Goal: Transaction & Acquisition: Book appointment/travel/reservation

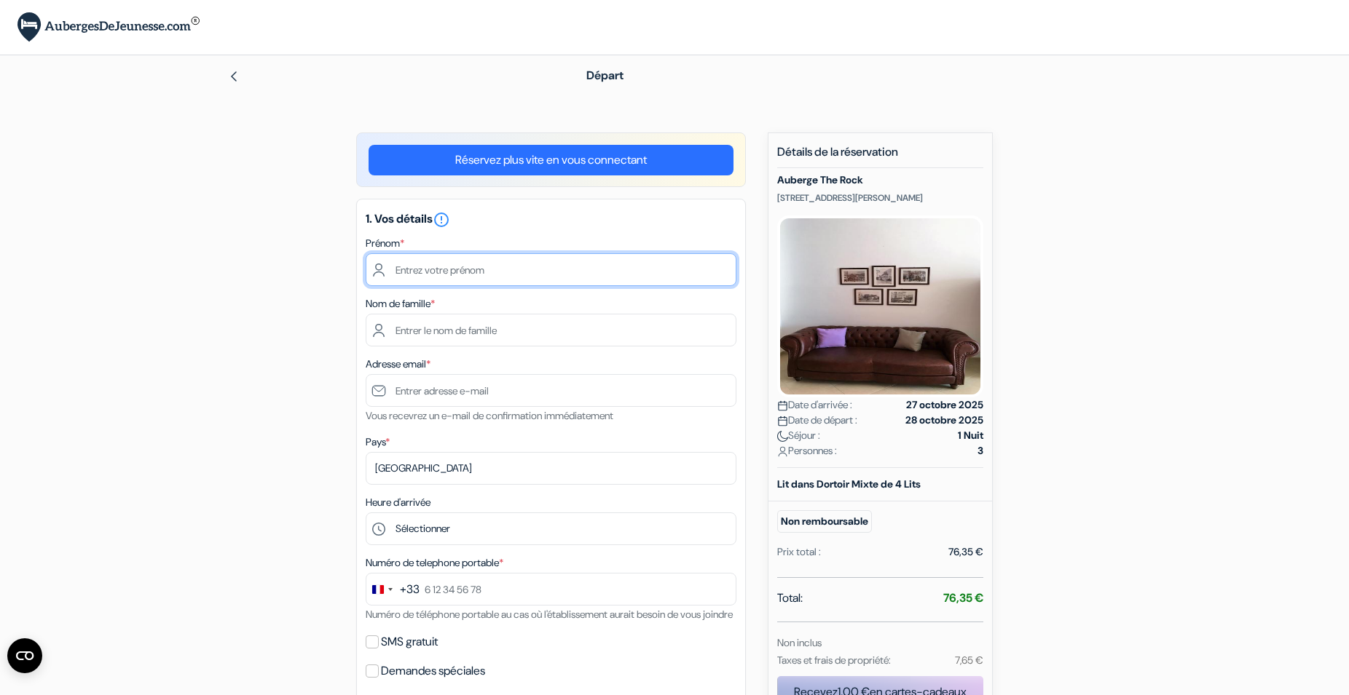
click at [462, 274] on input "text" at bounding box center [551, 269] width 371 height 33
type input "[PERSON_NAME]"
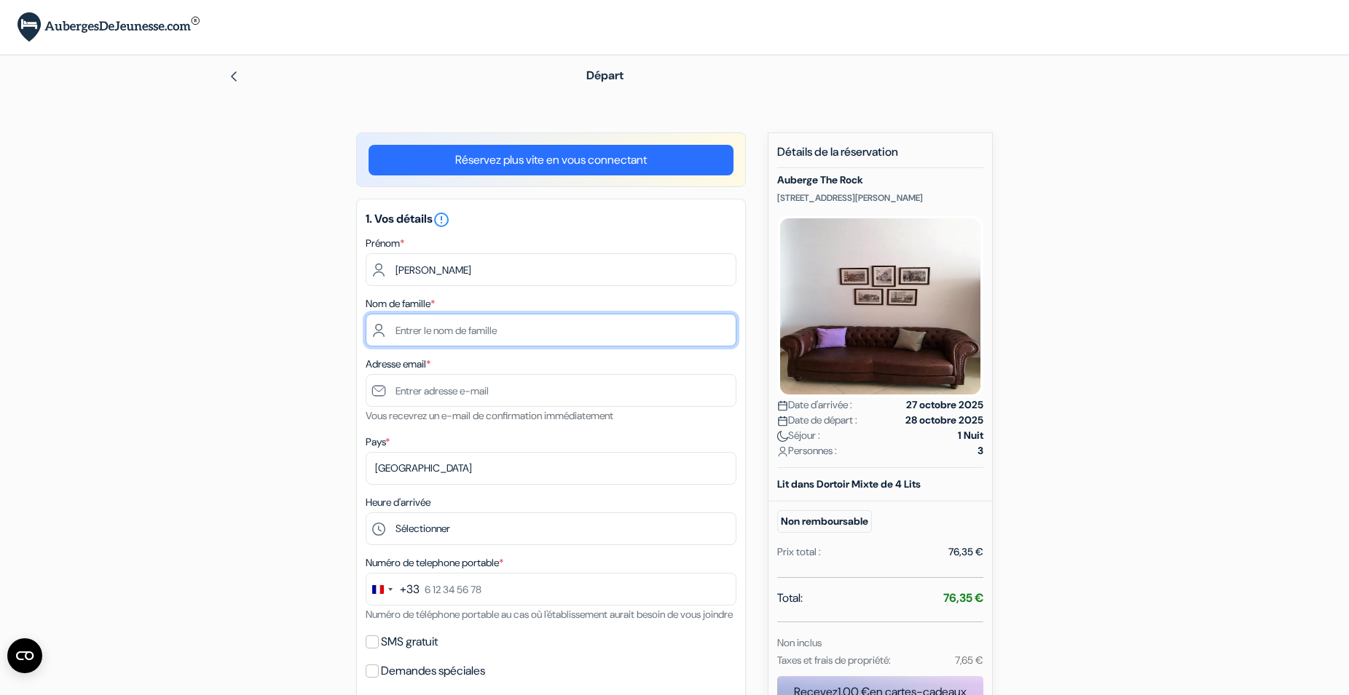
click at [429, 326] on input "text" at bounding box center [551, 330] width 371 height 33
type input "SUOS +"
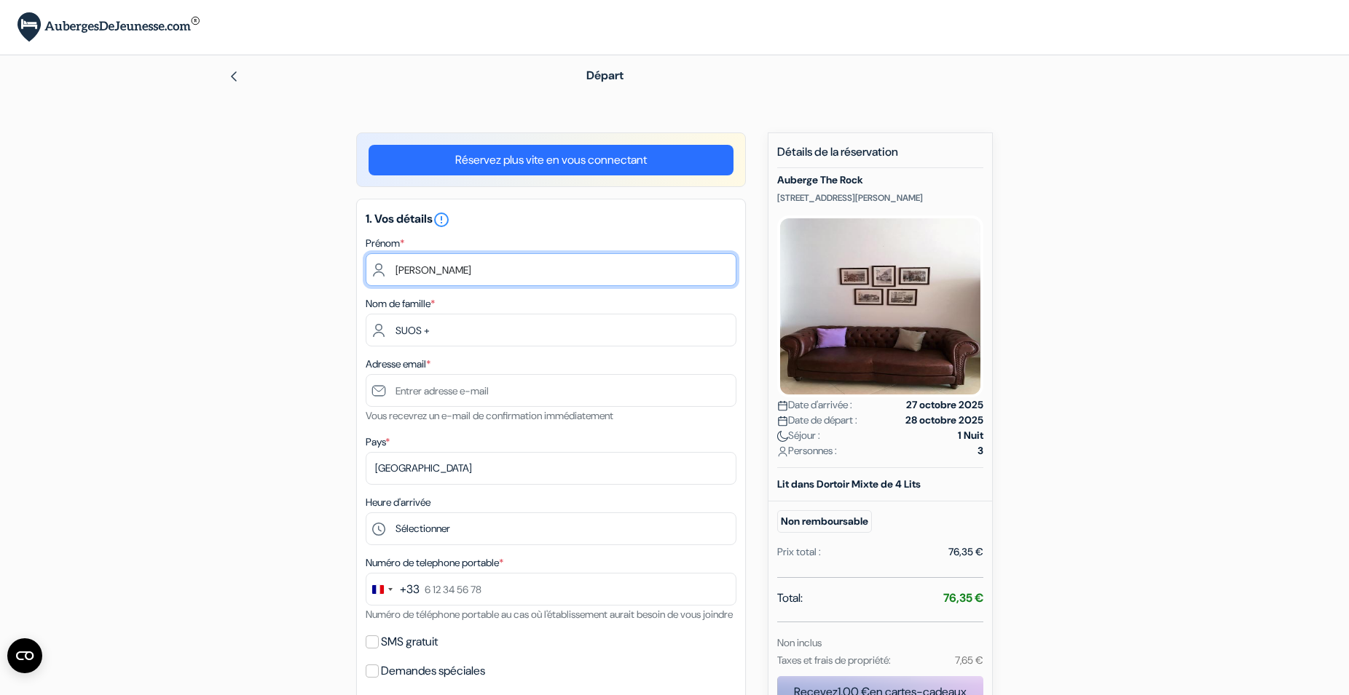
click at [481, 267] on input "[PERSON_NAME]" at bounding box center [551, 269] width 371 height 33
type input "Marie-Luce + Anne-Sophie"
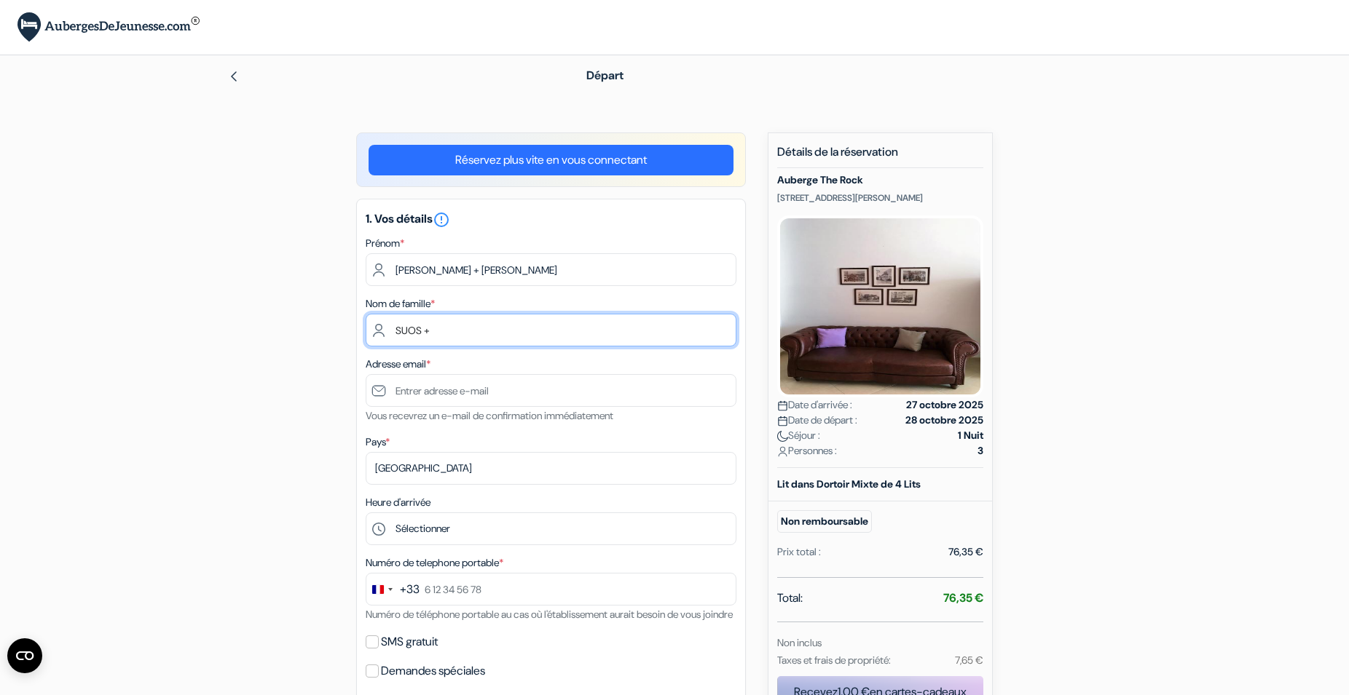
click at [446, 327] on input "SUOS +" at bounding box center [551, 330] width 371 height 33
type input "SUOS + BONNET +"
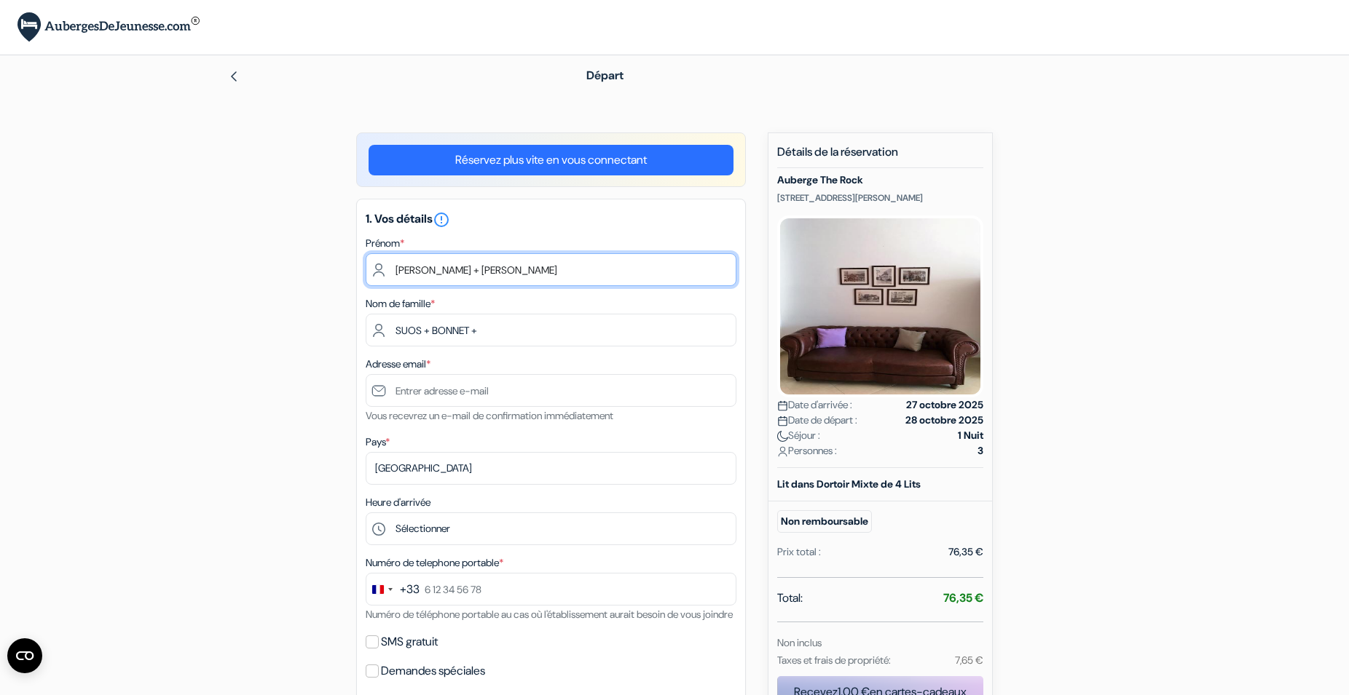
click at [548, 274] on input "Marie-Luce + Anne-Sophie" at bounding box center [551, 269] width 371 height 33
type input "Marie-Luce + Anne-Sophie + J"
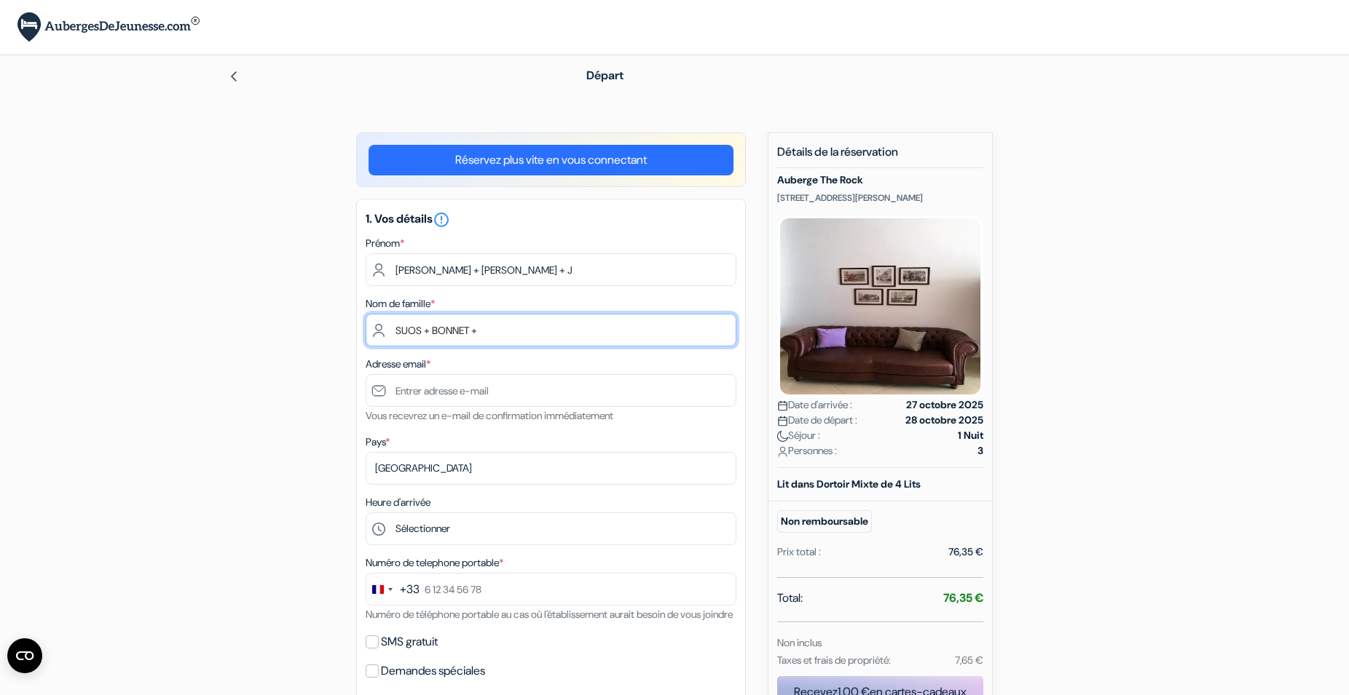
click at [422, 331] on input "SUOS + BONNET +" at bounding box center [551, 330] width 371 height 33
type input "SUOS-RAILLARD + BONNET +"
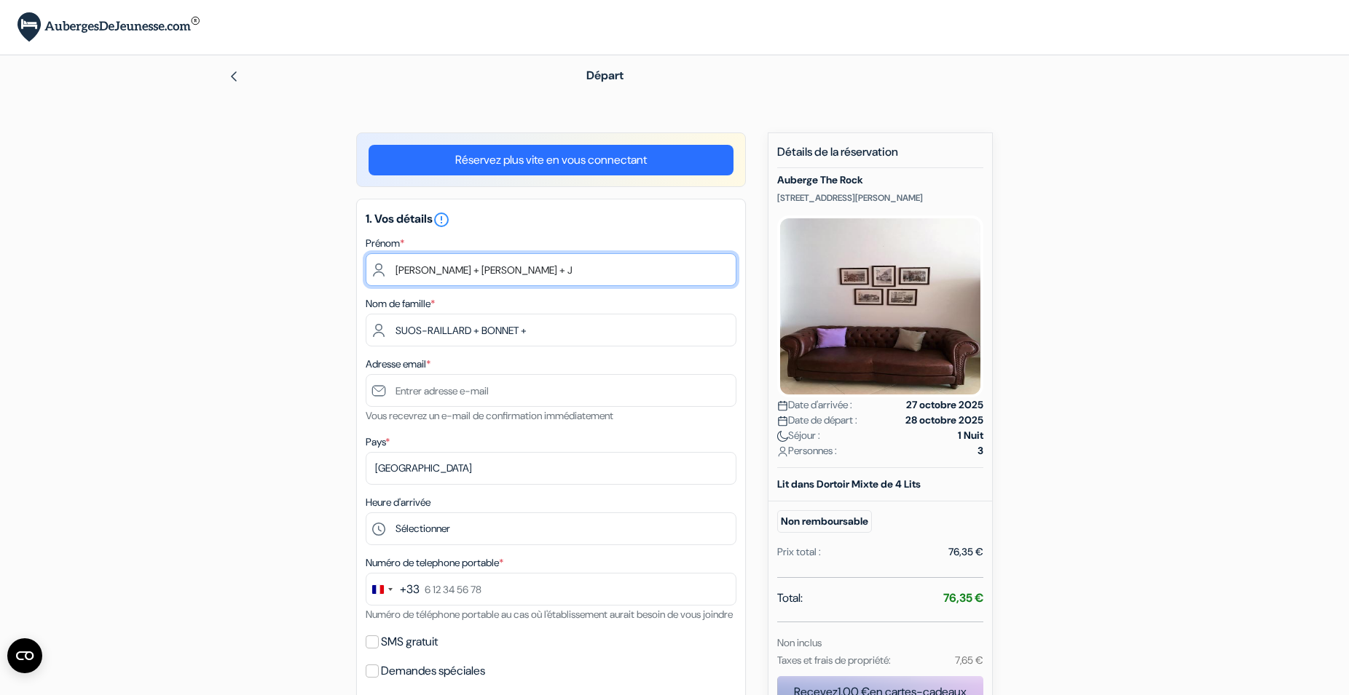
click at [566, 264] on input "Marie-Luce + Anne-Sophie + J" at bounding box center [551, 269] width 371 height 33
type input "Marie-Luce + Anne-Sophie + Julia"
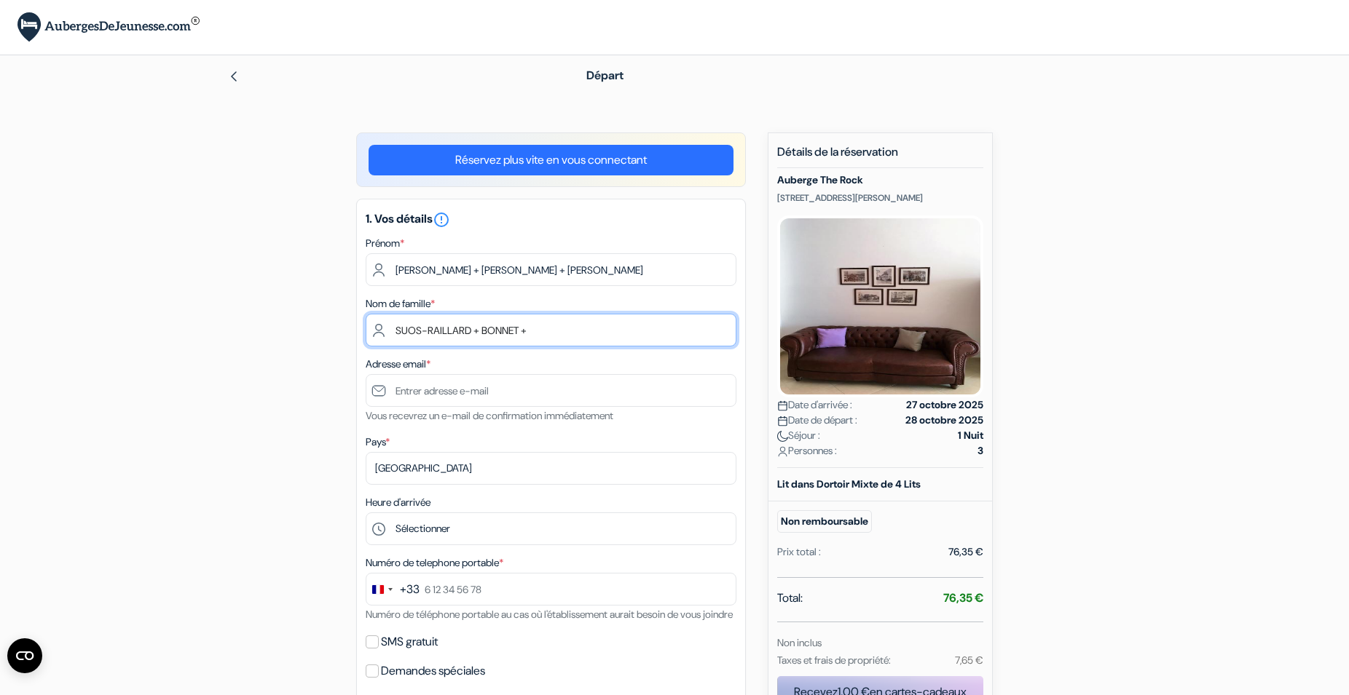
click at [566, 332] on input "SUOS-RAILLARD + BONNET +" at bounding box center [551, 330] width 371 height 33
type input "SUOS-RAILLARD + BONNET + MORLOT"
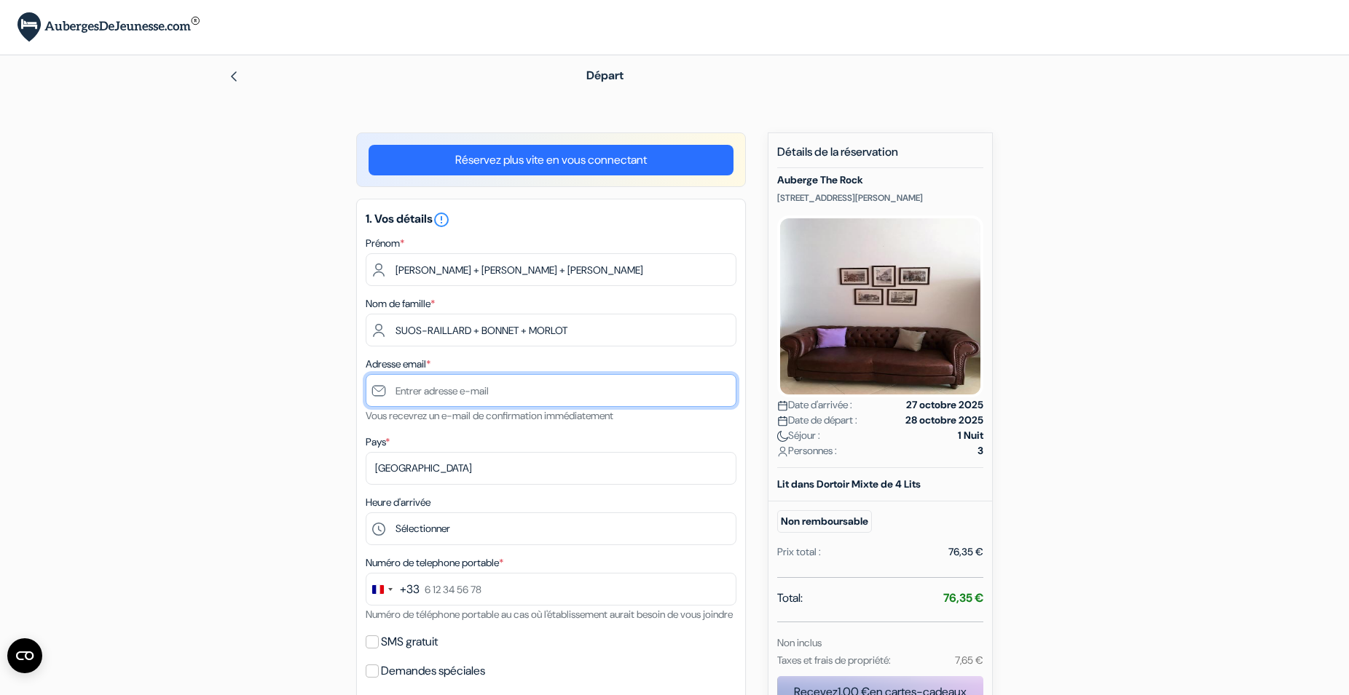
click at [441, 390] on input "text" at bounding box center [551, 390] width 371 height 33
type input "[EMAIL_ADDRESS][DOMAIN_NAME]"
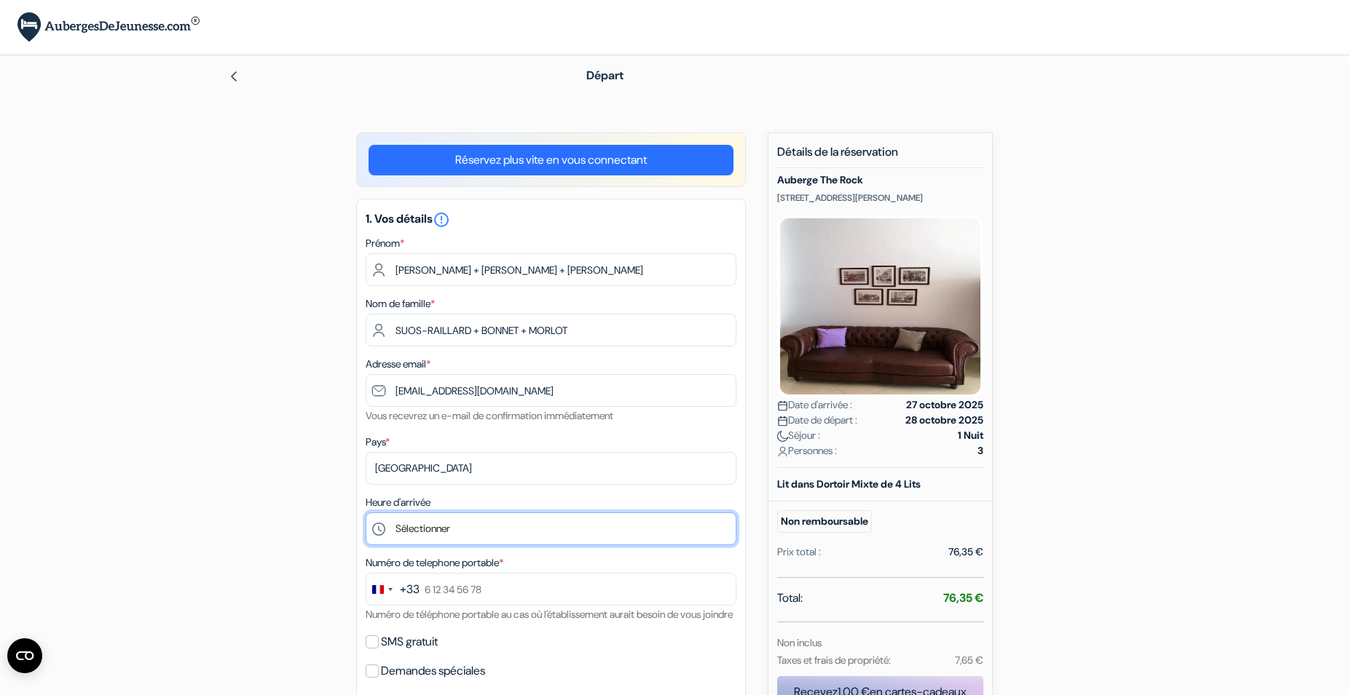
click at [436, 528] on select "Sélectionner 15:00 16:00 17:00 18:00 19:00 20:00" at bounding box center [551, 529] width 371 height 33
select select "15"
click option "15:00" at bounding box center [0, 0] width 0 height 0
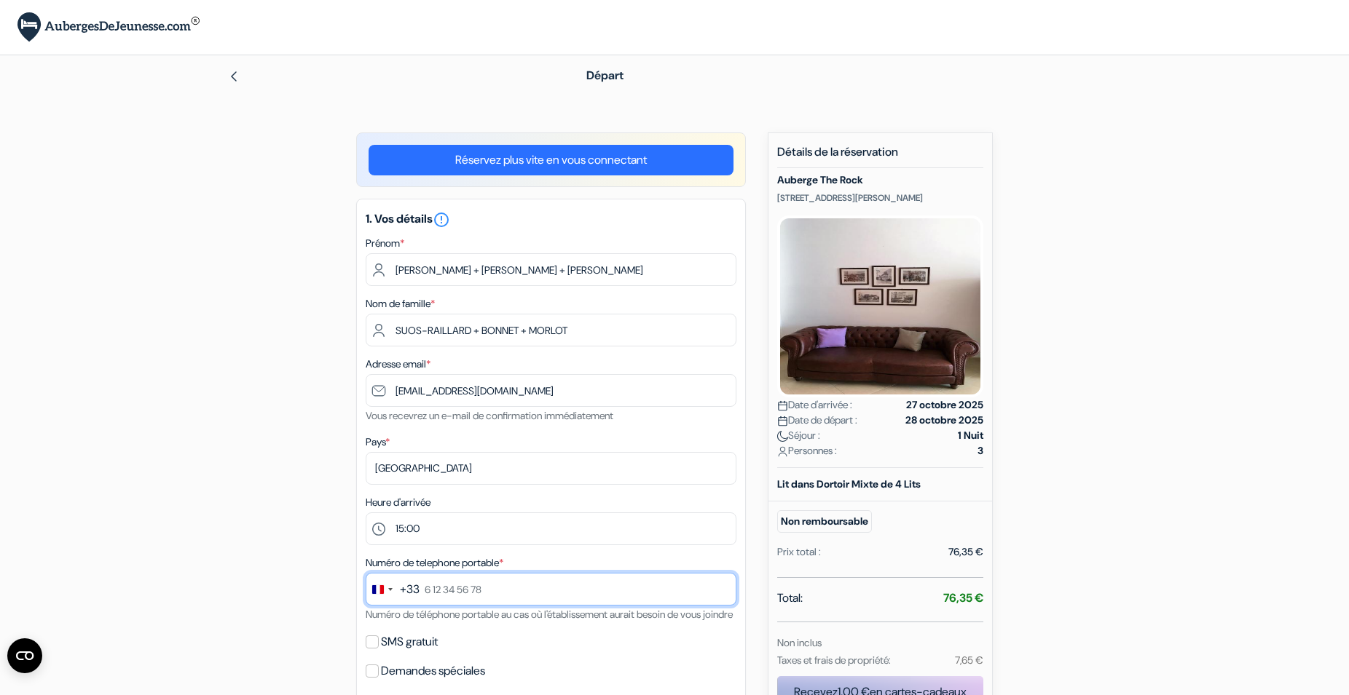
click at [517, 590] on input "text" at bounding box center [551, 589] width 371 height 33
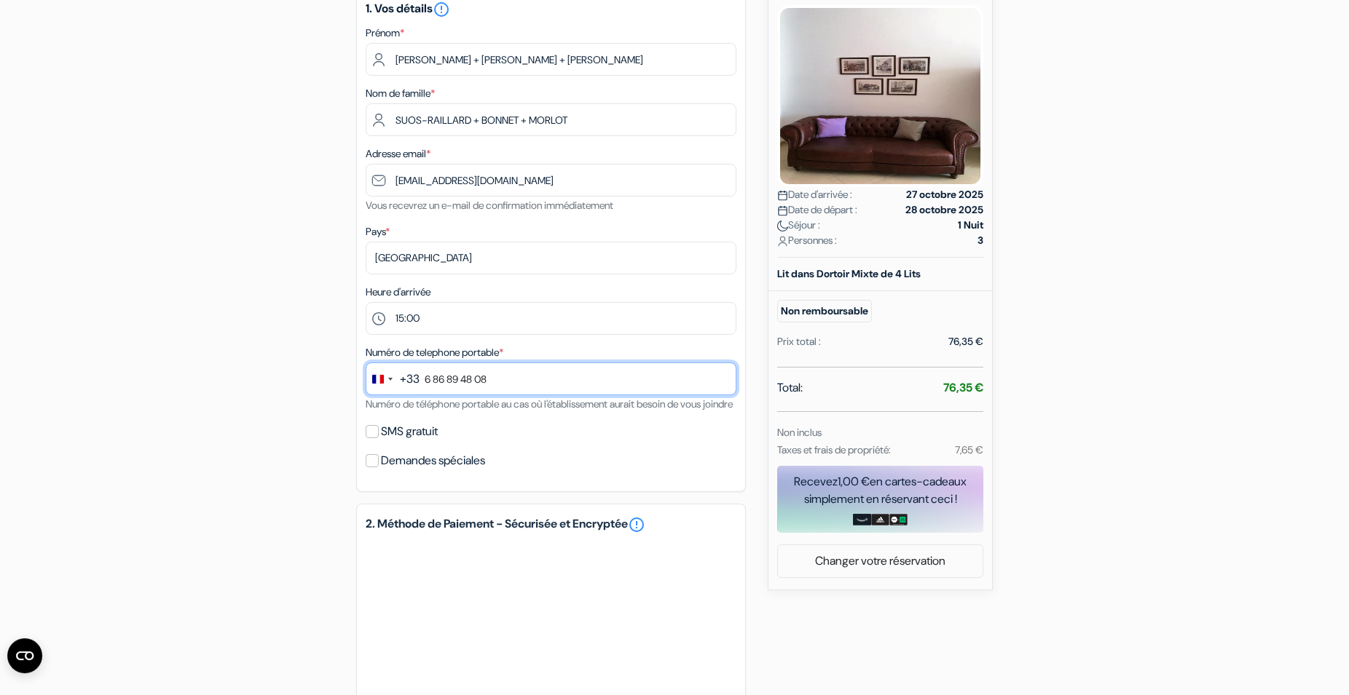
scroll to position [213, 0]
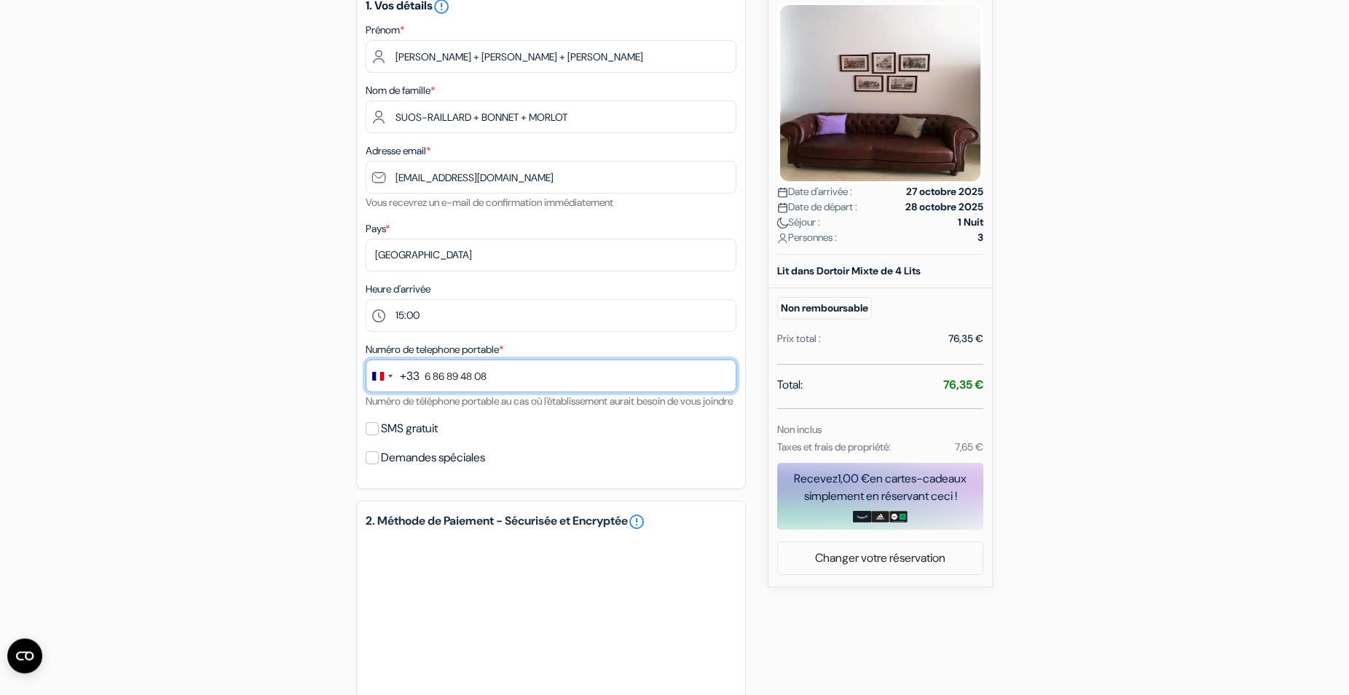
type input "6 86 89 48 08"
click at [369, 436] on input "SMS gratuit" at bounding box center [372, 428] width 13 height 13
checkbox input "true"
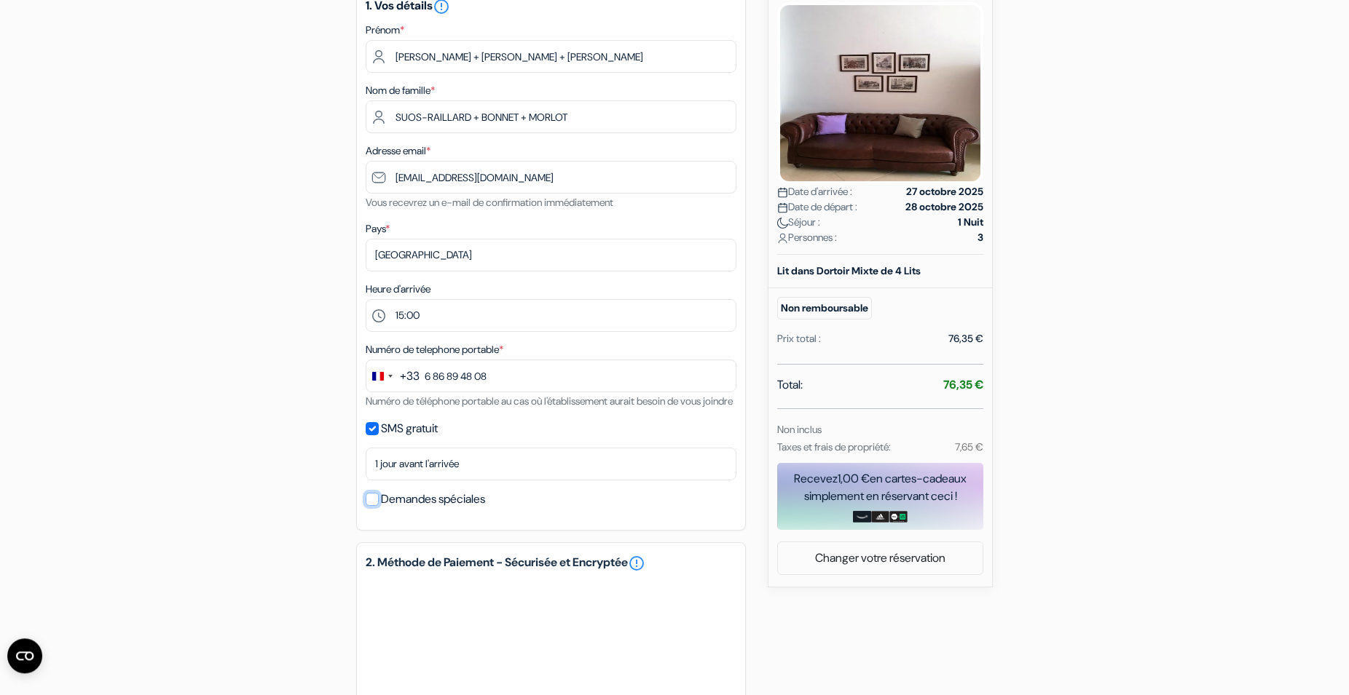
click at [371, 506] on input "Demandes spéciales" at bounding box center [372, 499] width 13 height 13
checkbox input "true"
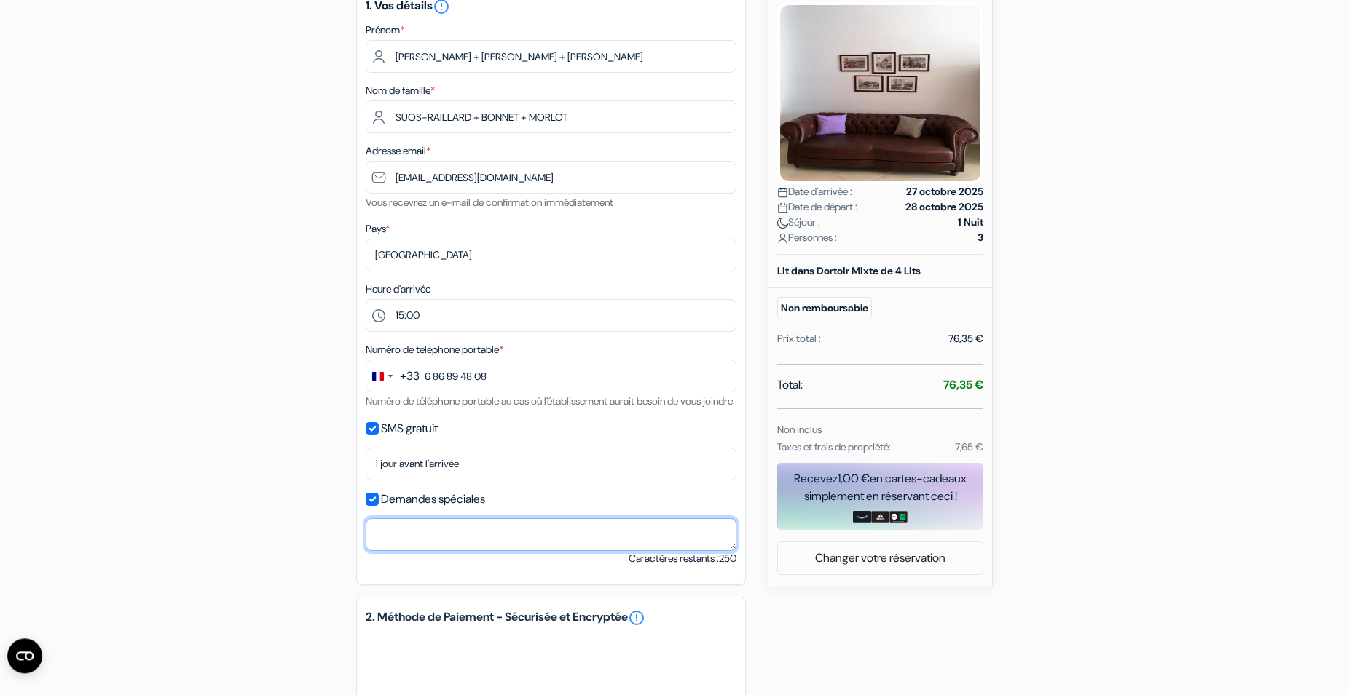
click at [430, 551] on textarea at bounding box center [551, 535] width 371 height 33
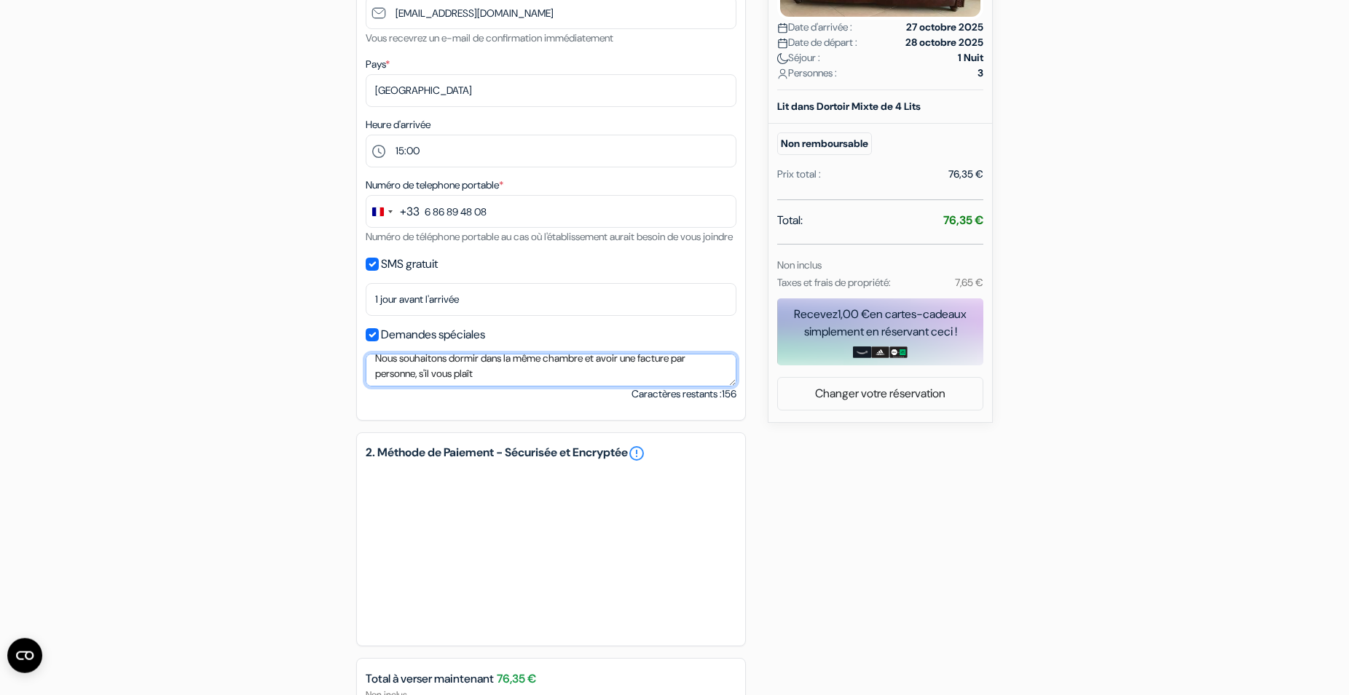
scroll to position [379, 0]
type textarea "Nous souhaitons dormir dans la même chambre et avoir une facture par personne, …"
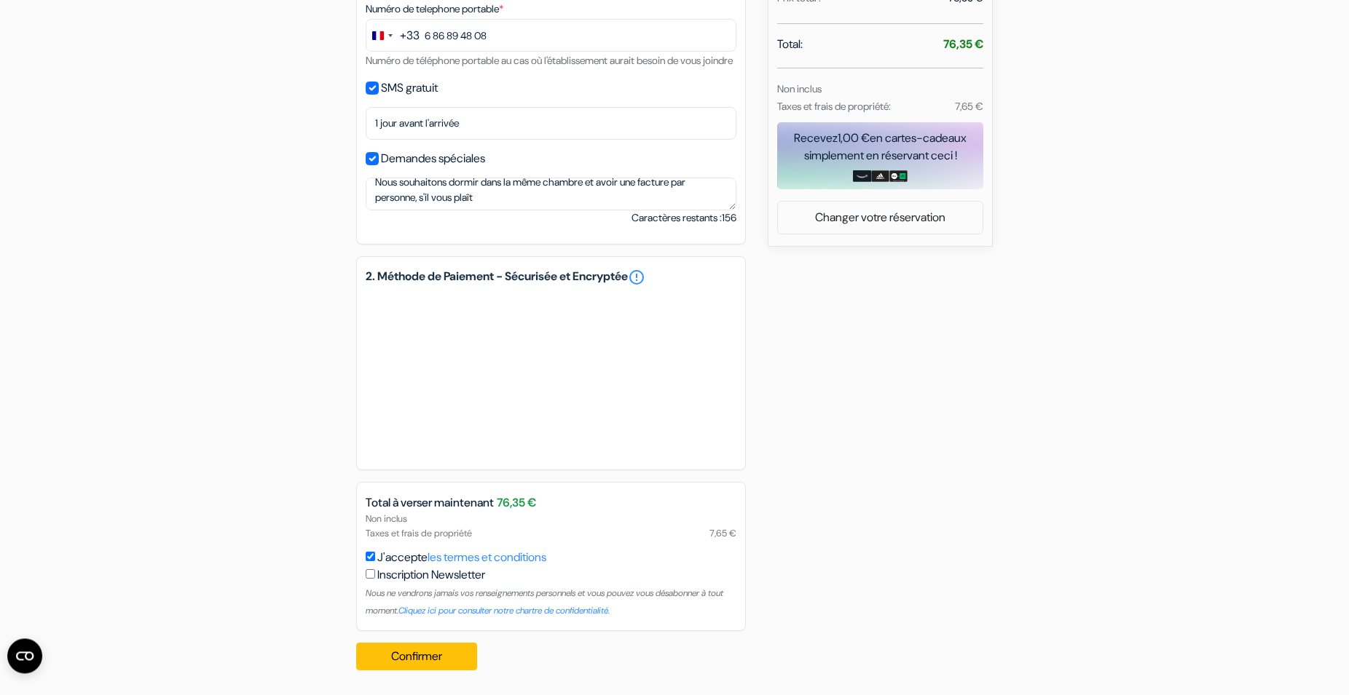
scroll to position [573, 0]
click at [432, 651] on button "Confirmer Loading..." at bounding box center [416, 656] width 121 height 28
click at [443, 654] on button "Confirmer Loading..." at bounding box center [416, 656] width 121 height 28
click at [433, 656] on button "Confirmer Loading..." at bounding box center [416, 656] width 121 height 28
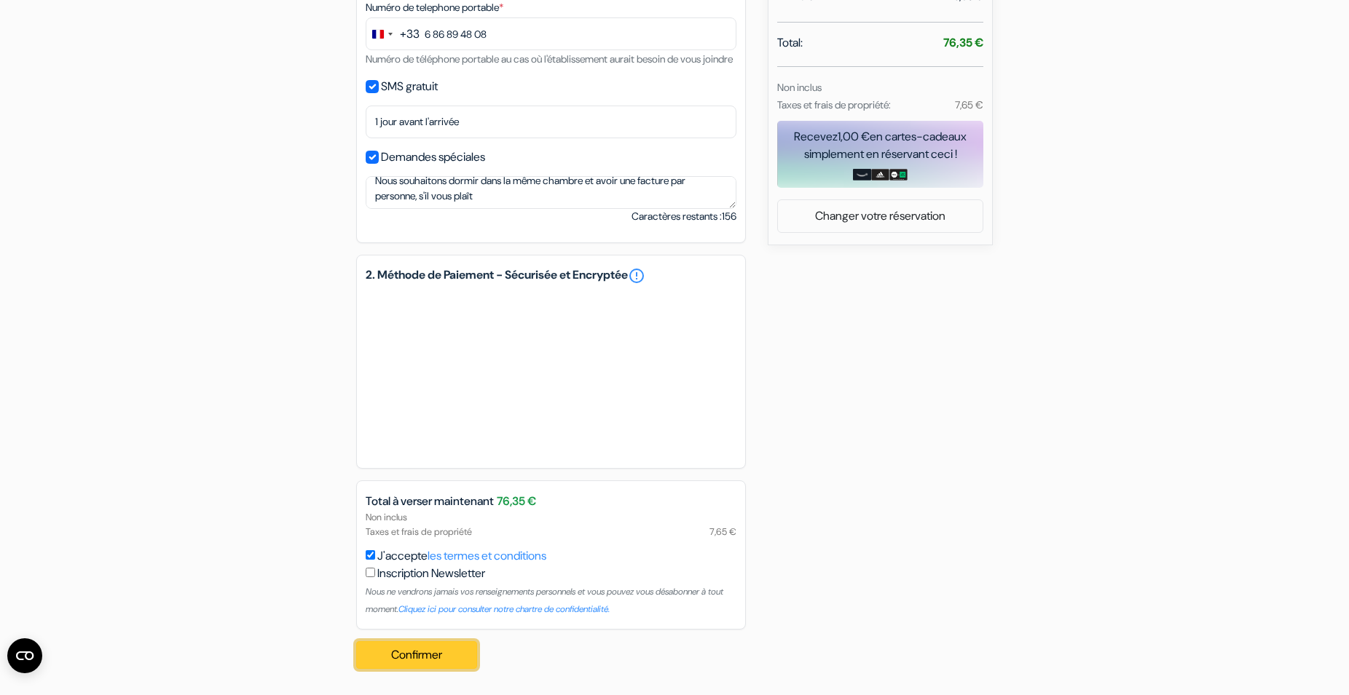
click at [409, 661] on button "Confirmer Loading..." at bounding box center [416, 656] width 121 height 28
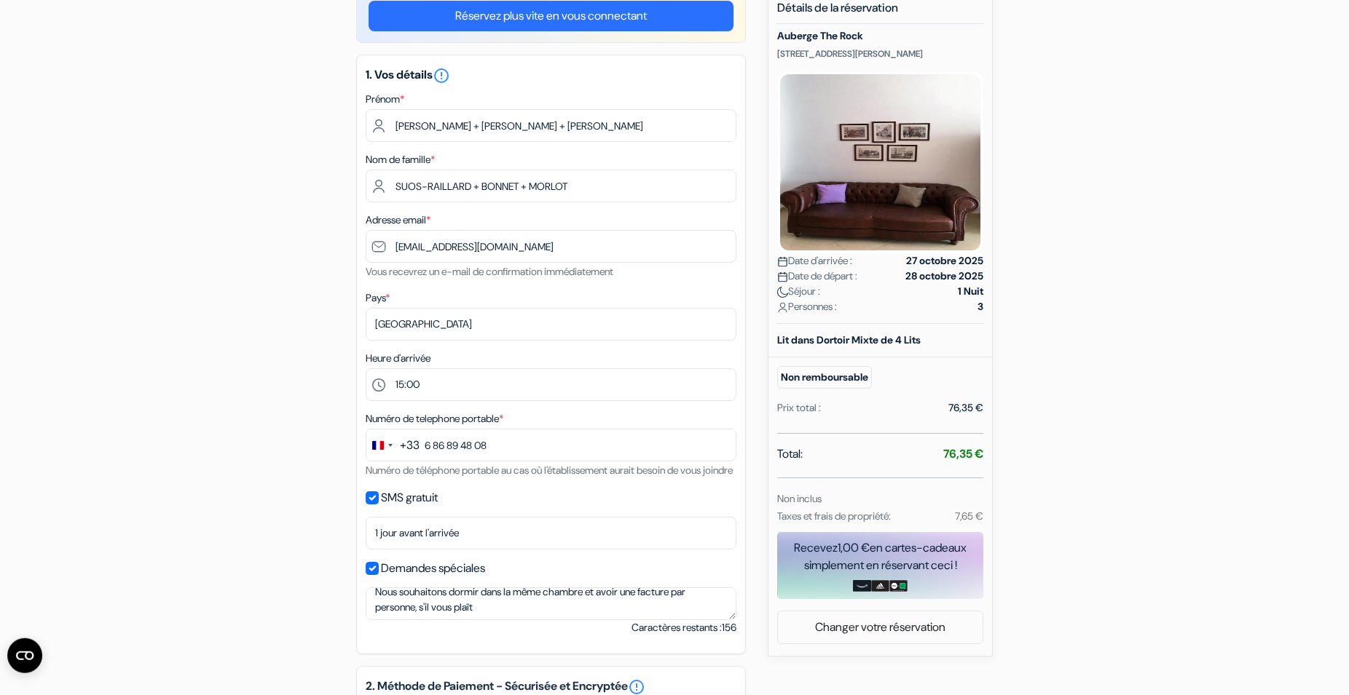
scroll to position [0, 0]
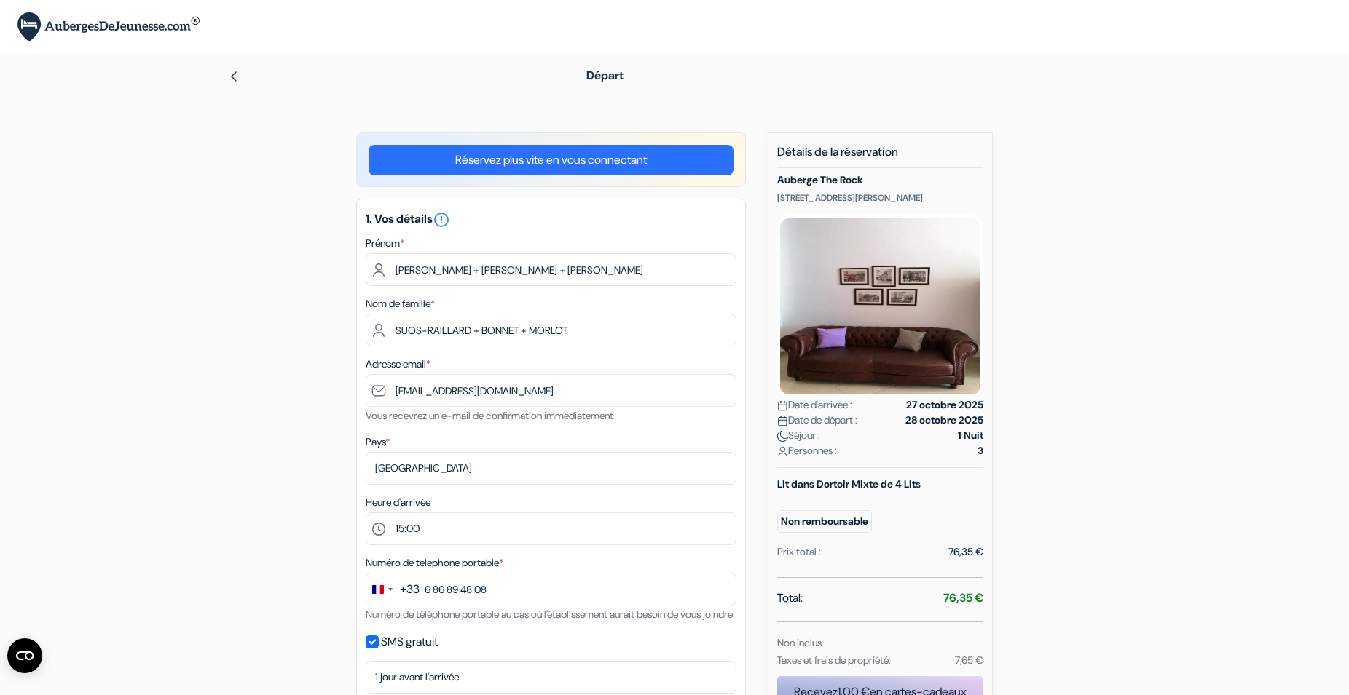
click at [547, 159] on link "Réservez plus vite en vous connectant" at bounding box center [551, 160] width 365 height 31
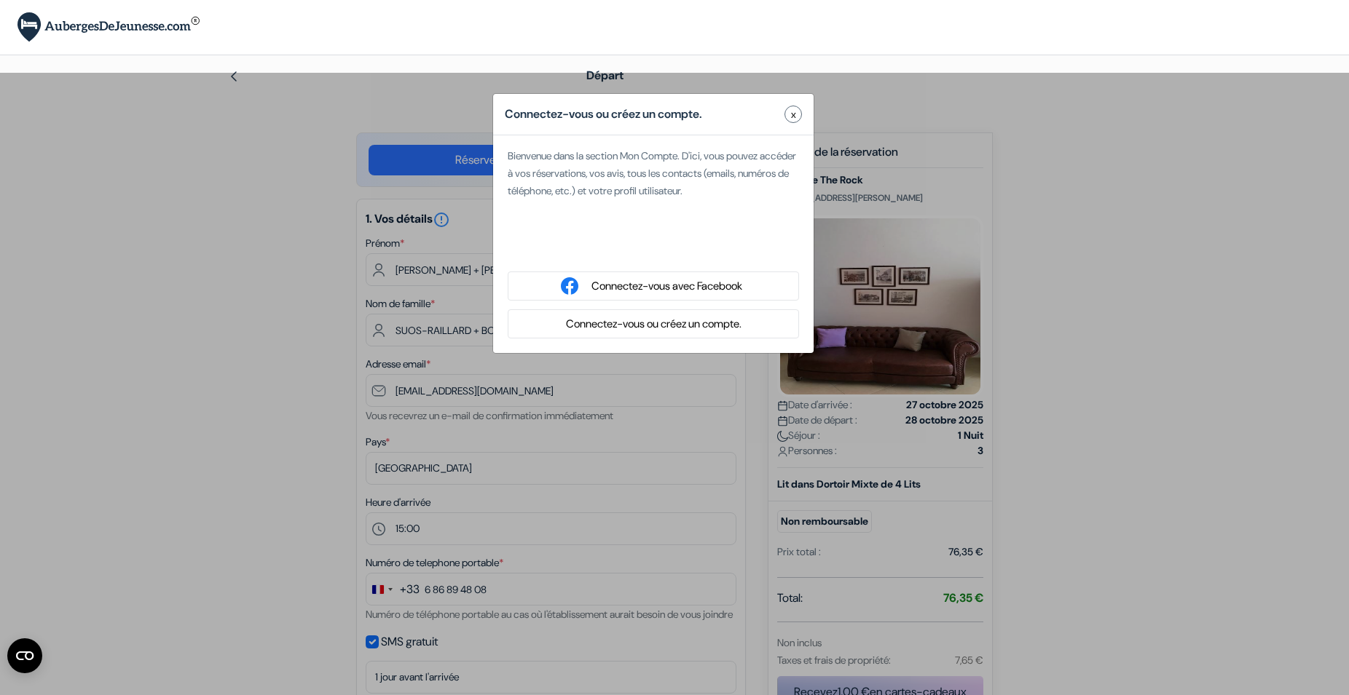
click at [657, 326] on button "Connectez-vous ou créez un compte." at bounding box center [653, 324] width 184 height 18
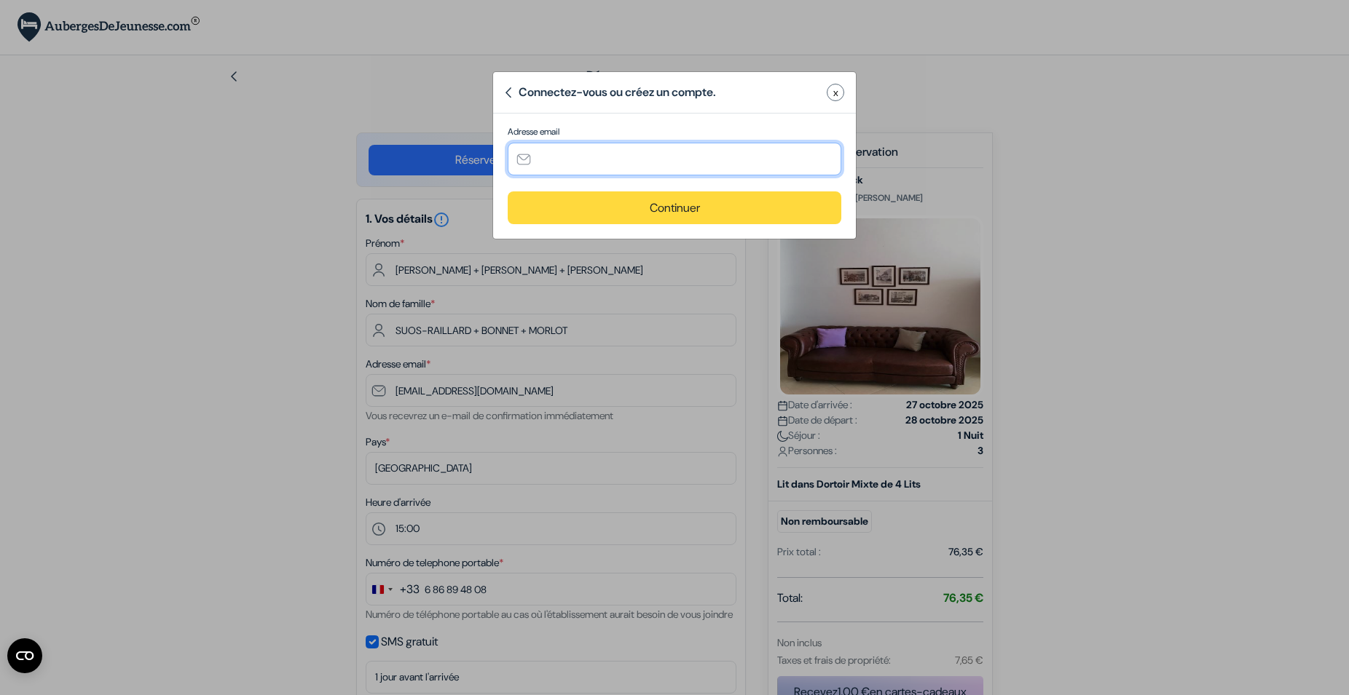
click at [593, 151] on input "text" at bounding box center [675, 159] width 334 height 33
type input "[EMAIL_ADDRESS][DOMAIN_NAME]"
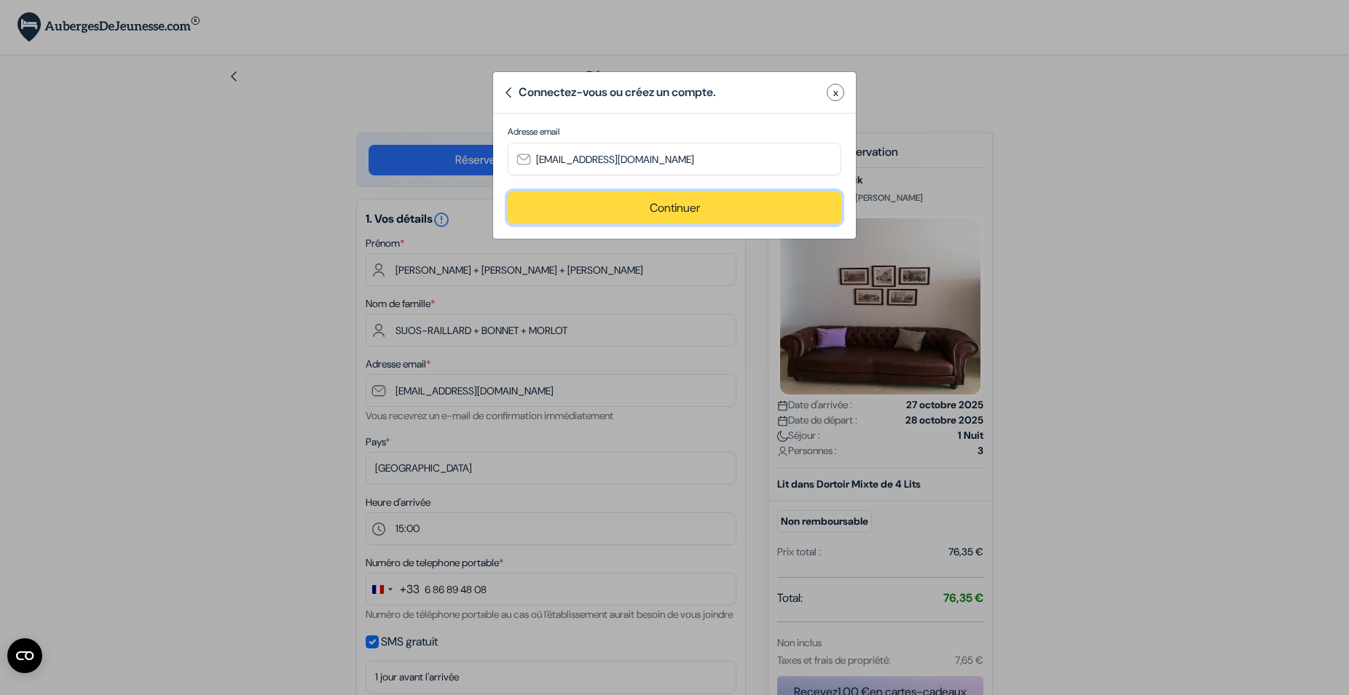
click at [638, 210] on button "Continuer" at bounding box center [675, 208] width 334 height 33
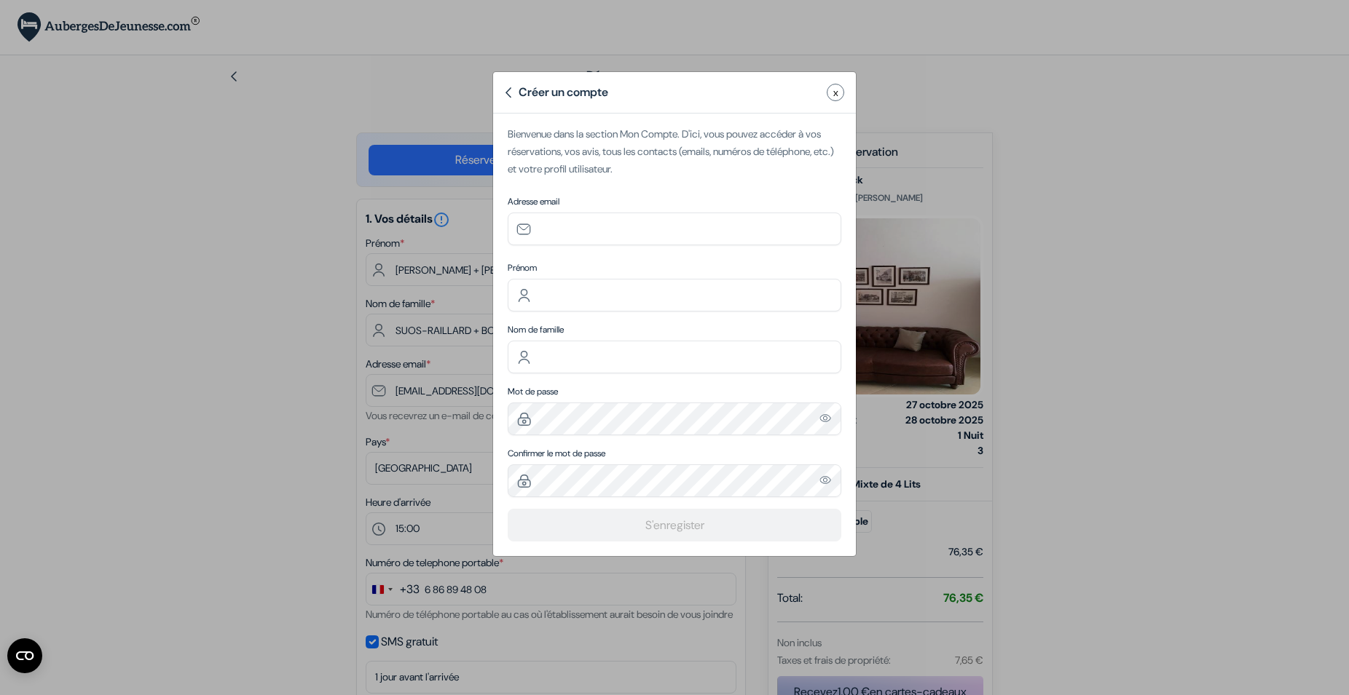
type input "[EMAIL_ADDRESS][DOMAIN_NAME]"
click at [567, 297] on input "text" at bounding box center [675, 295] width 334 height 33
type input "[PERSON_NAME]"
click at [542, 360] on input "text" at bounding box center [675, 357] width 334 height 33
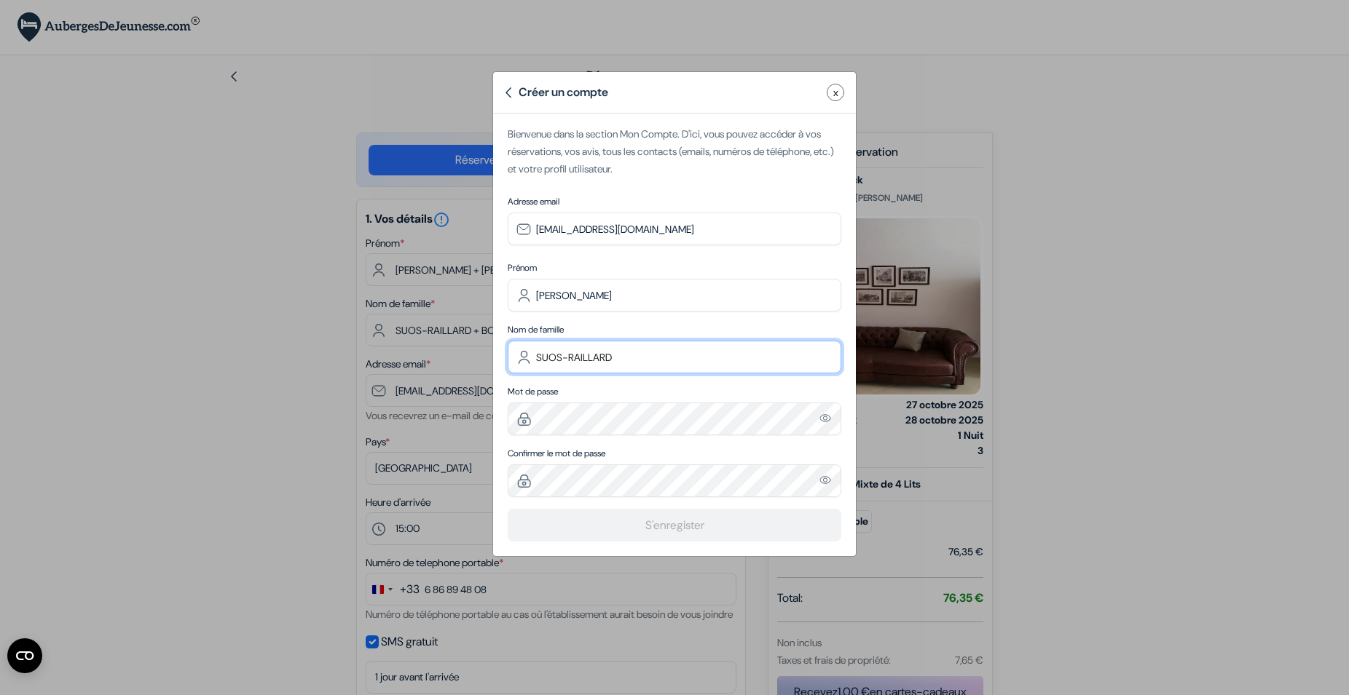
type input "SUOS-RAILLARD"
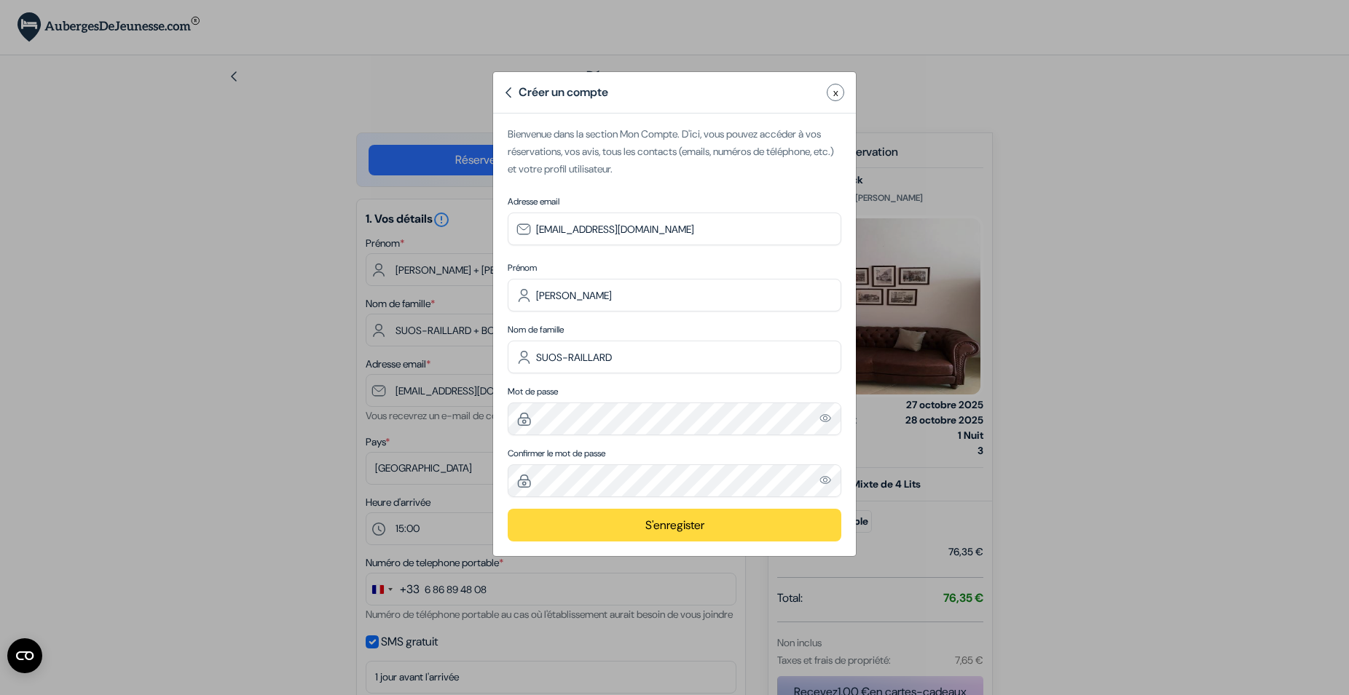
click at [641, 527] on button "S'enregister" at bounding box center [675, 525] width 334 height 33
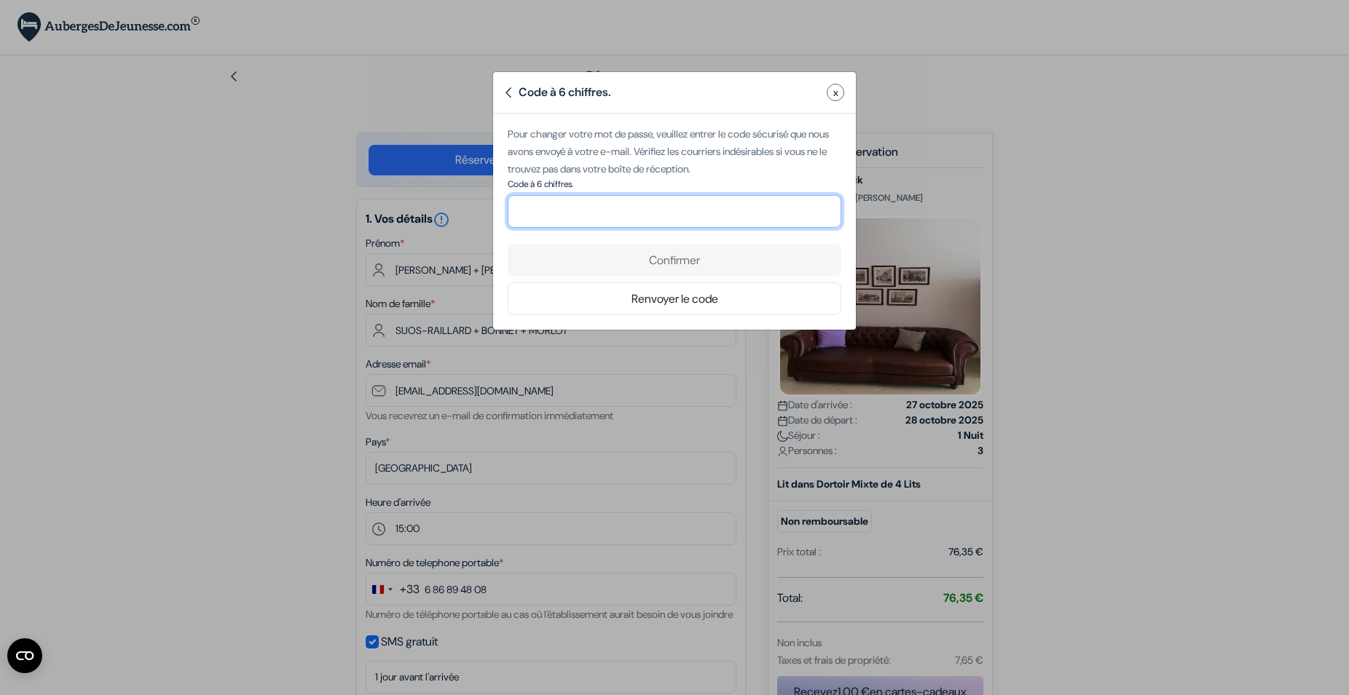
click at [565, 226] on input "number" at bounding box center [675, 211] width 334 height 33
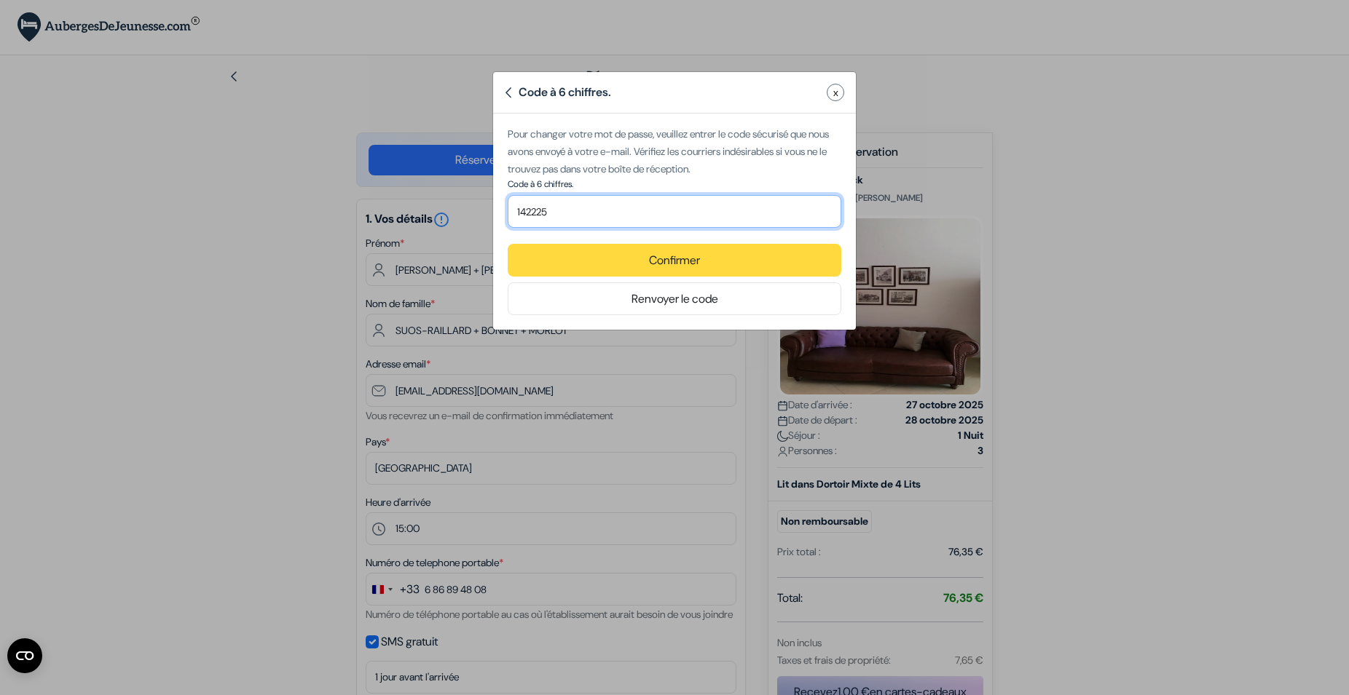
type input "142225"
click at [661, 258] on button "Confirmer" at bounding box center [675, 260] width 334 height 33
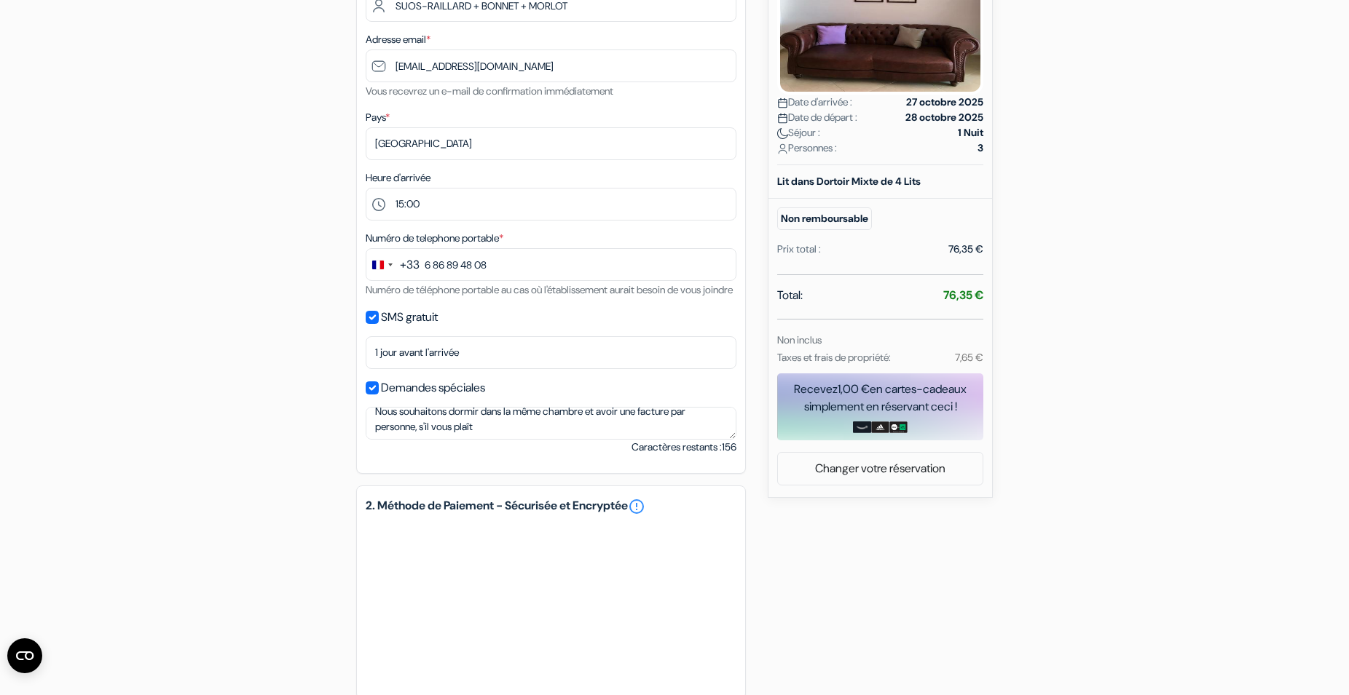
scroll to position [551, 0]
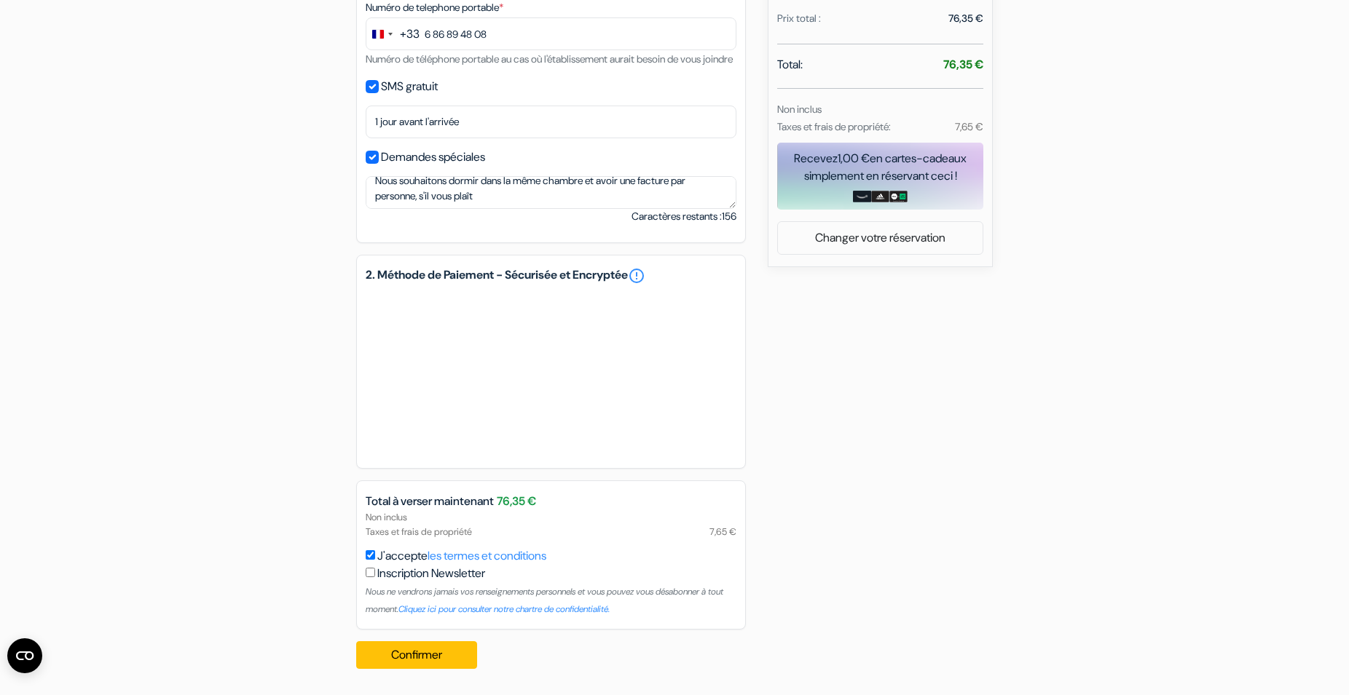
click at [889, 365] on div "add_box Auberge The Rock Via Santo Stefano 96, Matera, Italie Détails de l'étab…" at bounding box center [674, 140] width 961 height 1082
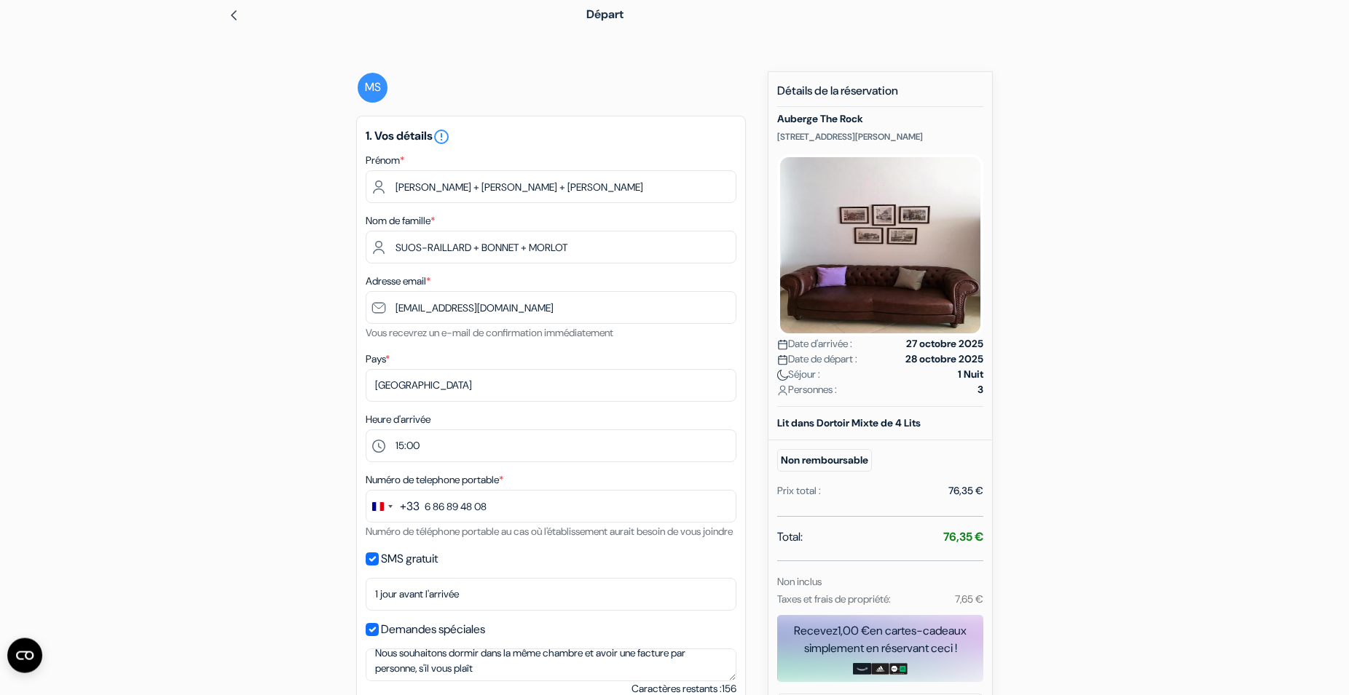
scroll to position [0, 0]
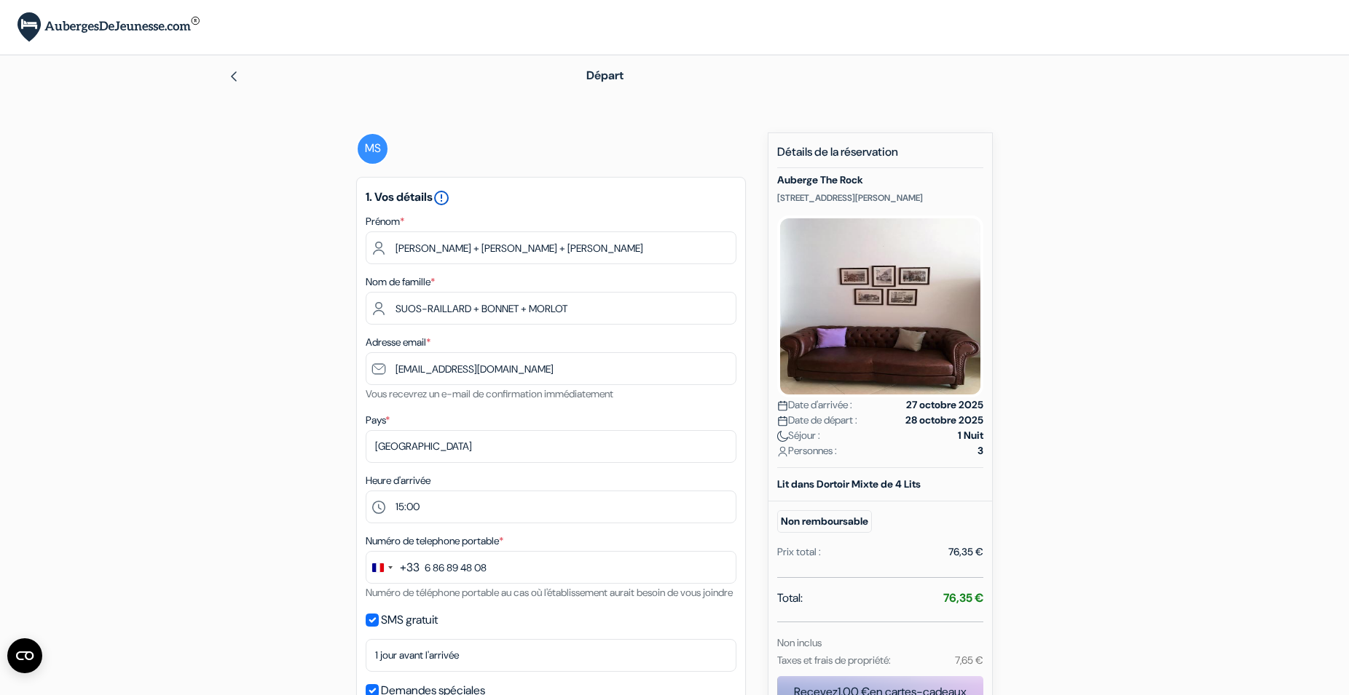
click at [450, 192] on icon "error_outline" at bounding box center [441, 197] width 17 height 17
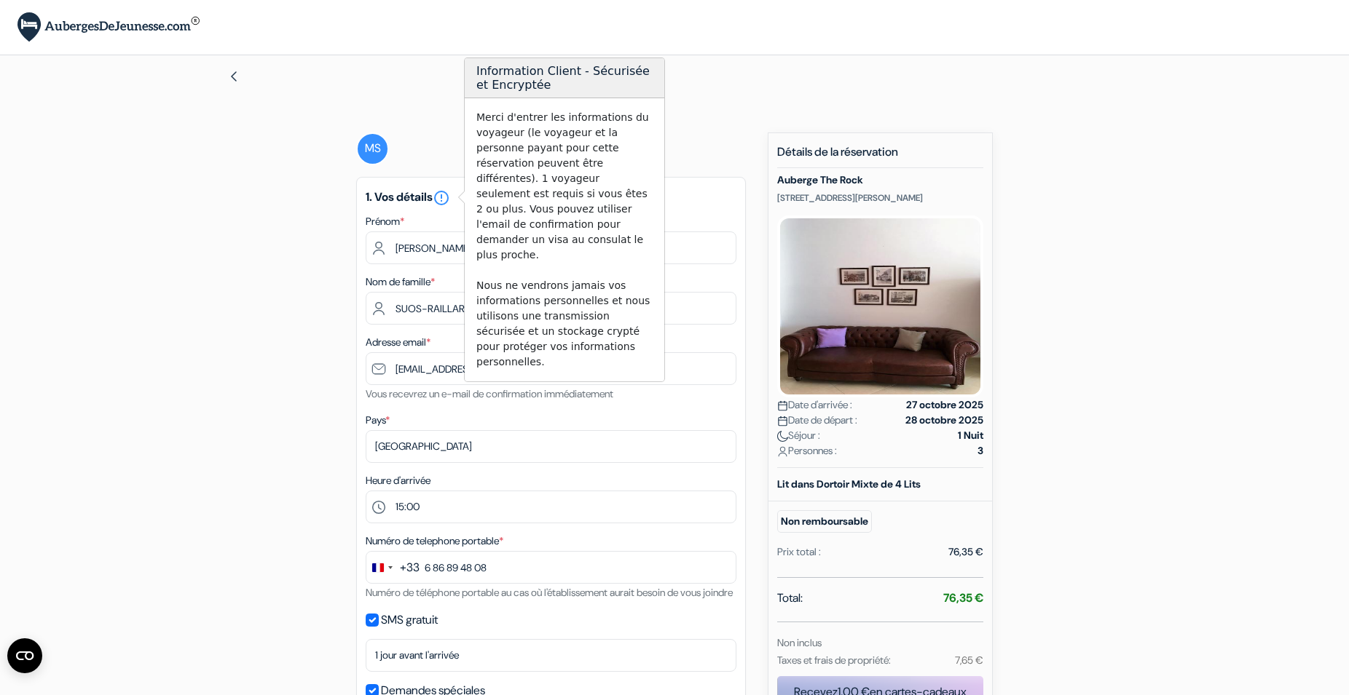
click at [443, 115] on div "Départ add_box Auberge The Rock Via Santo Stefano 96, Matera, Italie" at bounding box center [674, 616] width 961 height 1123
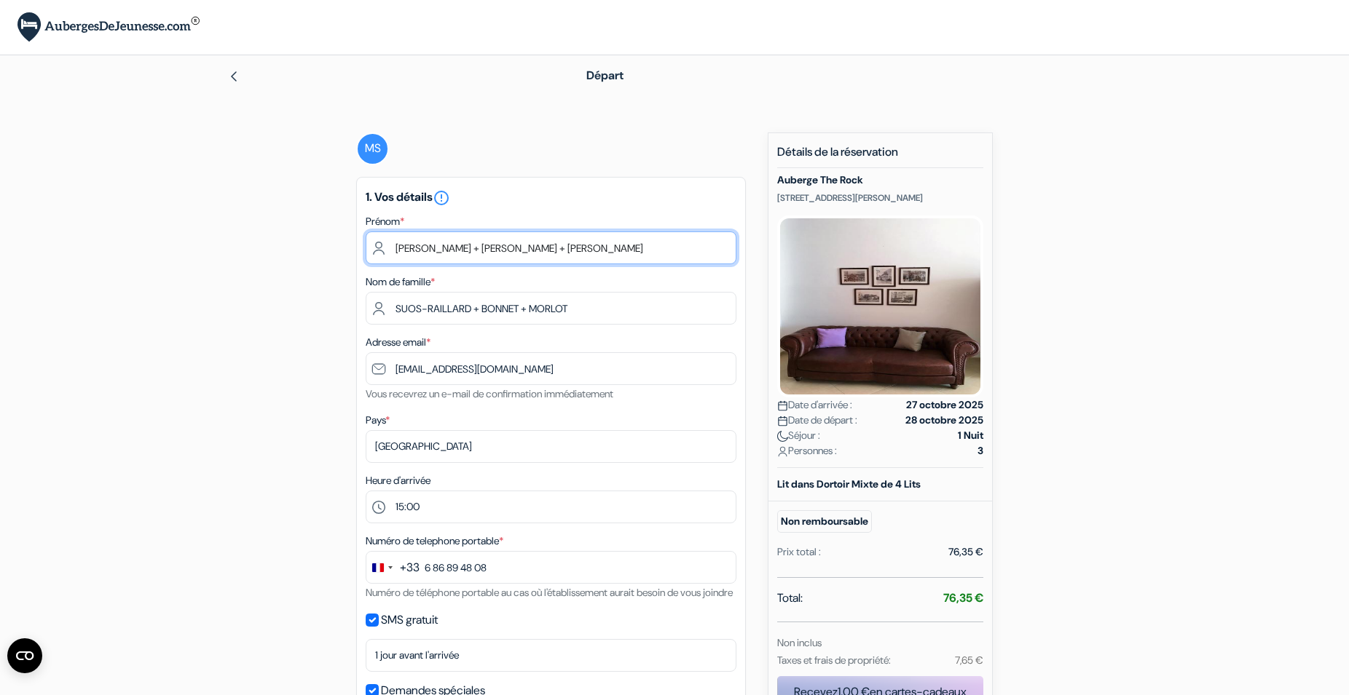
drag, startPoint x: 574, startPoint y: 245, endPoint x: 448, endPoint y: 237, distance: 126.3
click at [448, 237] on input "Marie-Luce + Anne-Sophie + Julia" at bounding box center [551, 248] width 371 height 33
type input "[PERSON_NAME]"
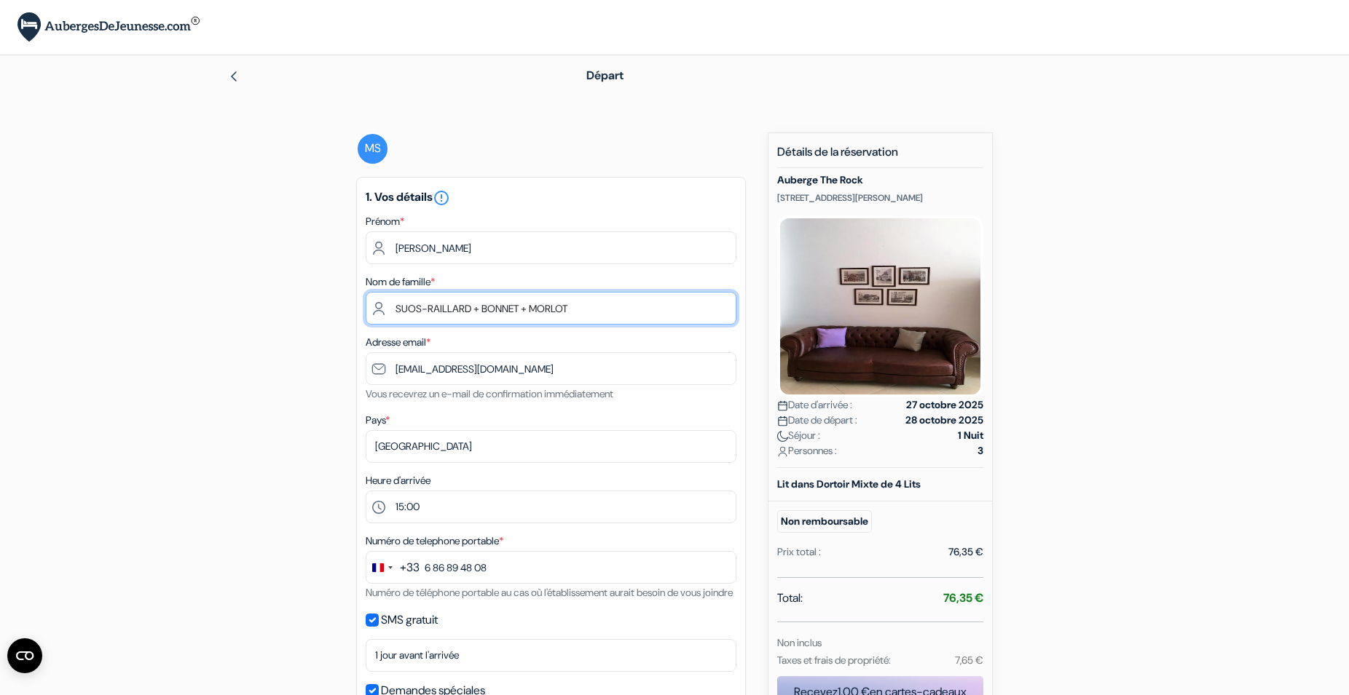
drag, startPoint x: 580, startPoint y: 313, endPoint x: 475, endPoint y: 304, distance: 106.0
click at [475, 304] on input "SUOS-RAILLARD + BONNET + MORLOT" at bounding box center [551, 308] width 371 height 33
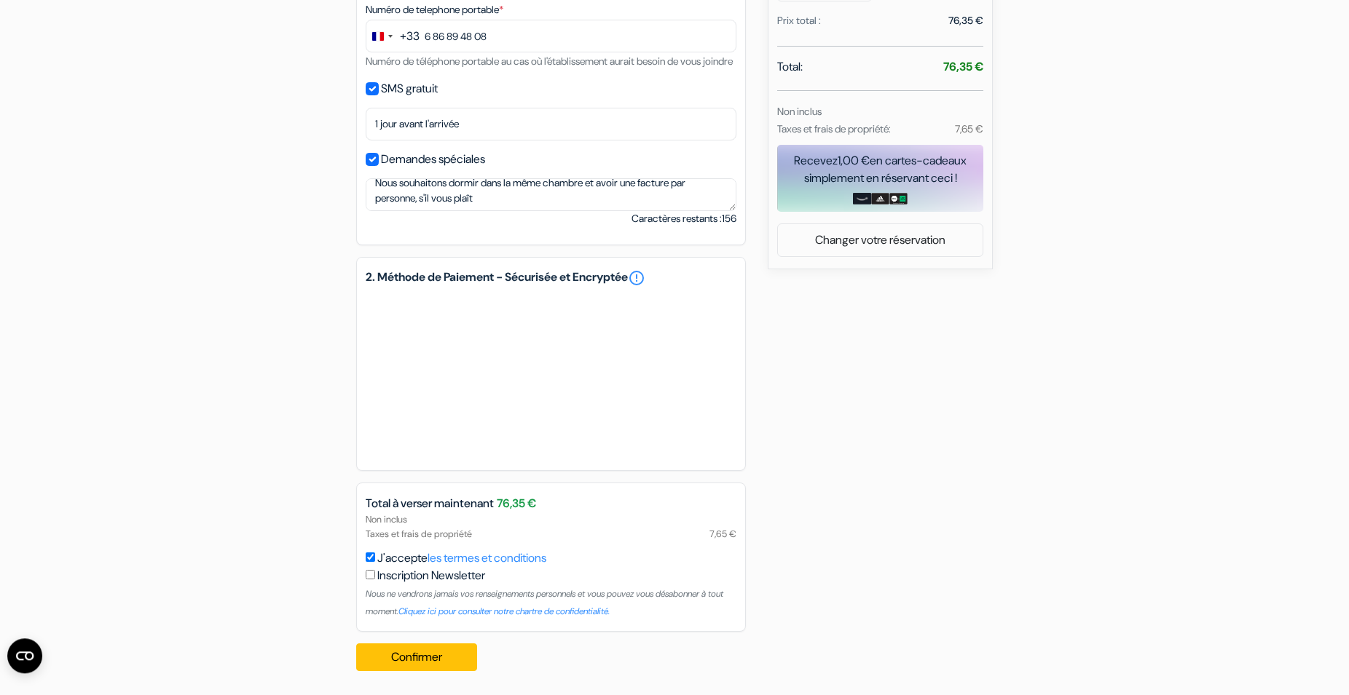
scroll to position [536, 0]
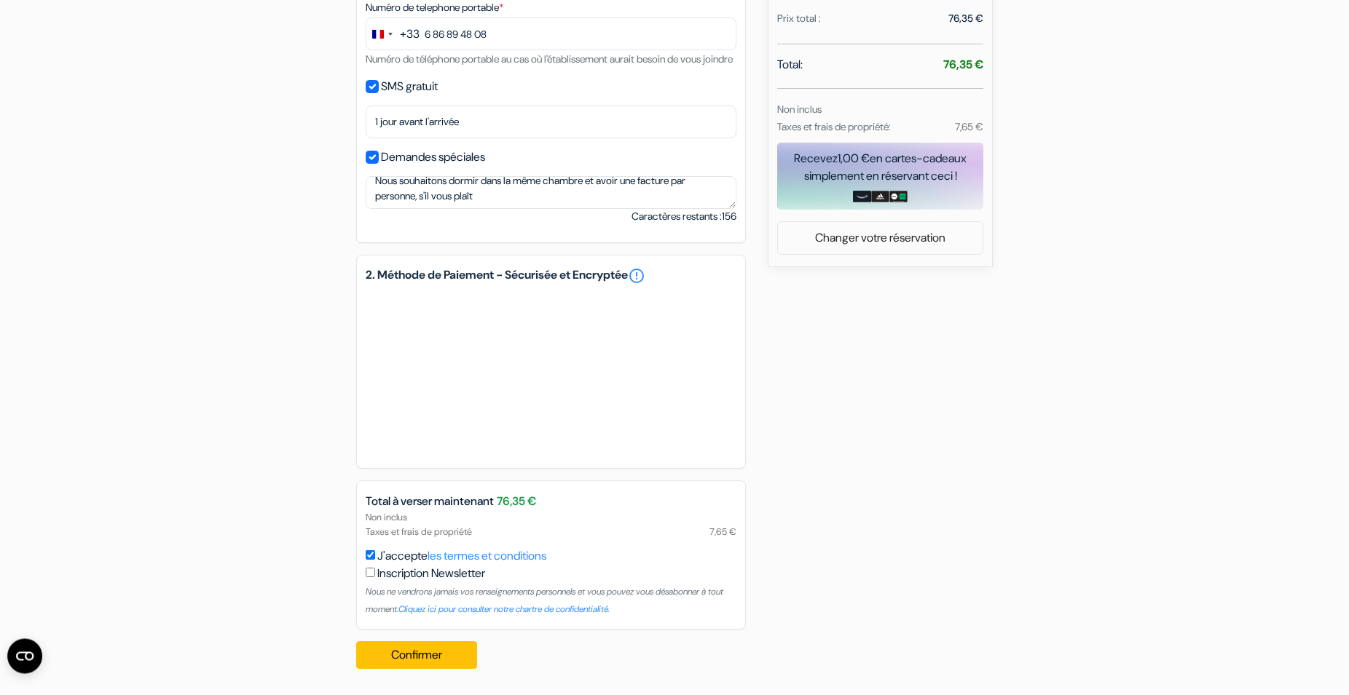
type input "SUOS-RAILLARD"
click at [419, 209] on textarea "Nous souhaitons dormir dans la même chambre et avoir une facture par personne, …" at bounding box center [551, 192] width 371 height 33
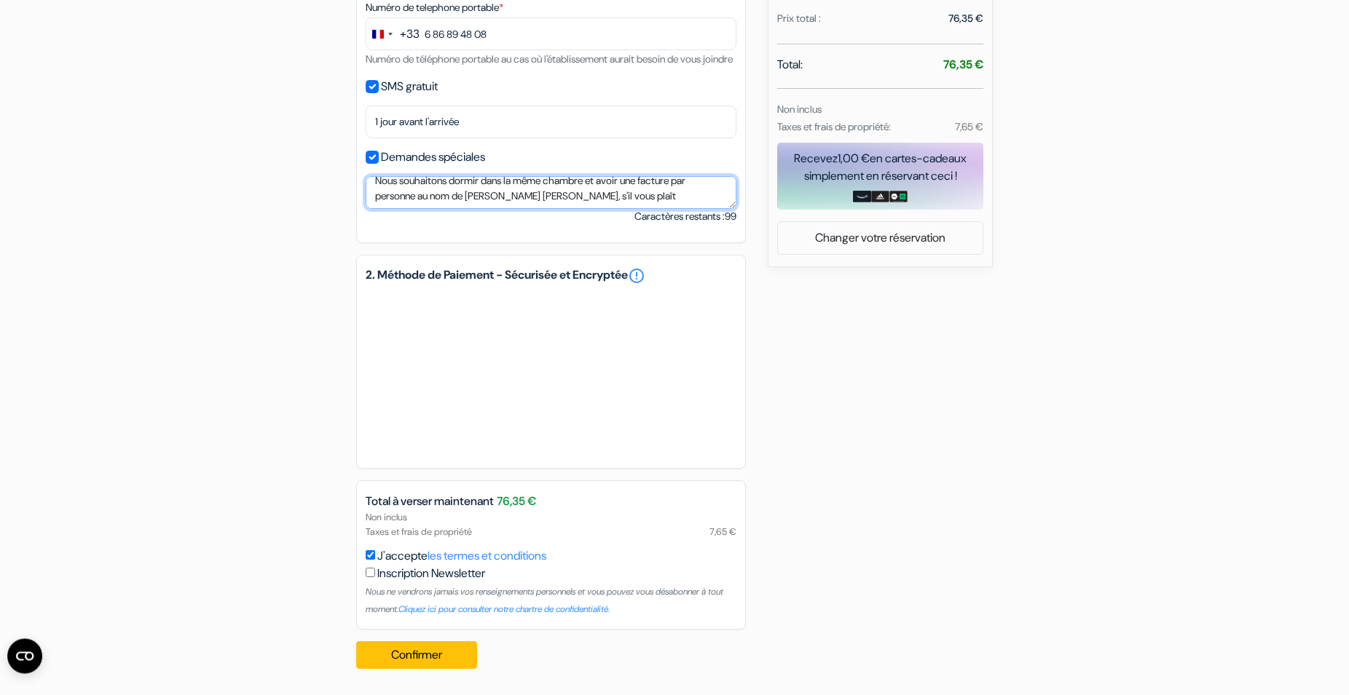
scroll to position [18, 0]
type textarea "Nous souhaitons dormir dans la même chambre et avoir une facture par personne a…"
click at [891, 384] on div "add_box Auberge The Rock Via Santo Stefano 96, Matera, Italie Détails de l'étab…" at bounding box center [674, 140] width 961 height 1082
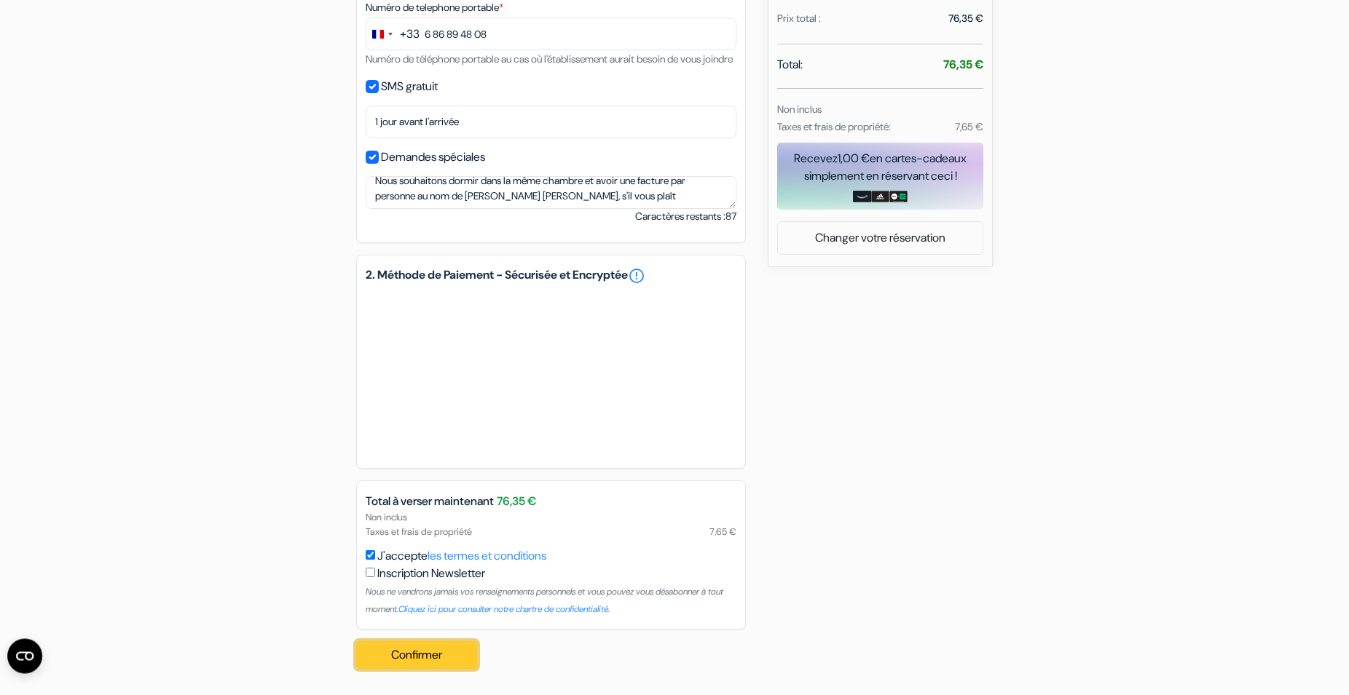
click at [424, 669] on button "Confirmer Loading..." at bounding box center [416, 656] width 121 height 28
click at [446, 669] on button "Confirmer Loading..." at bounding box center [416, 656] width 121 height 28
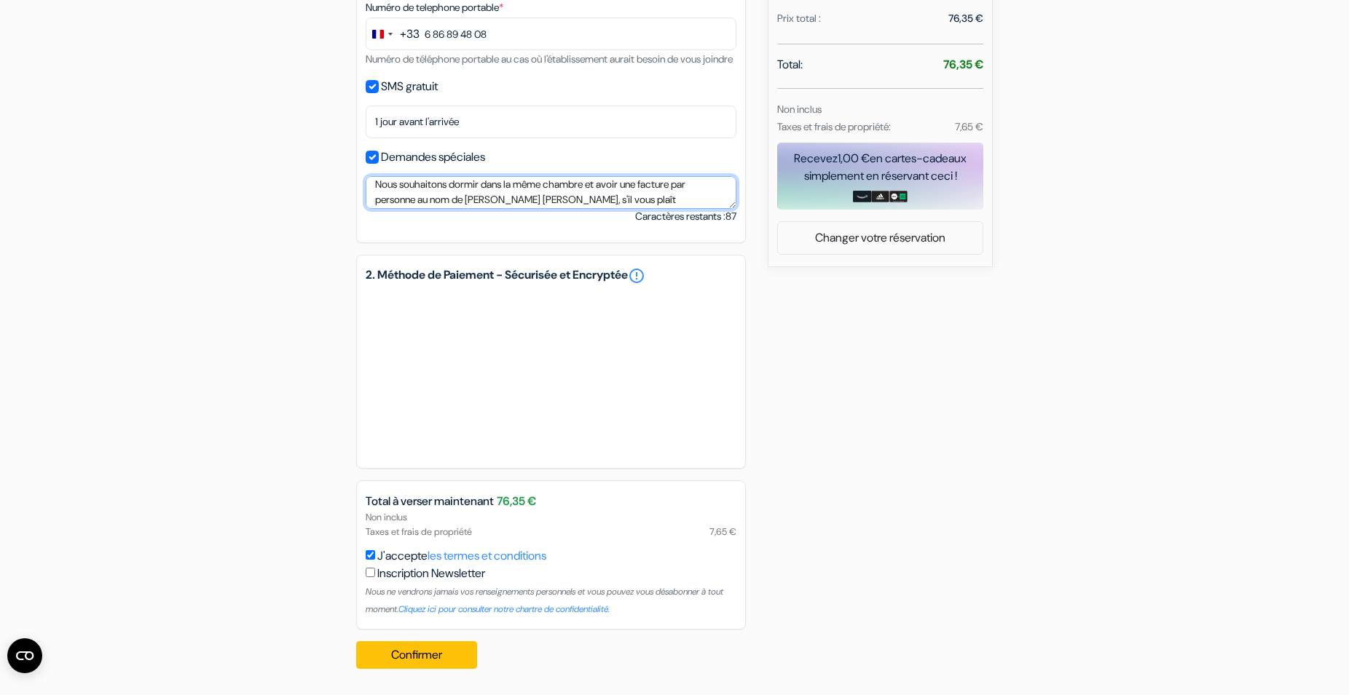
scroll to position [0, 0]
drag, startPoint x: 558, startPoint y: 204, endPoint x: 357, endPoint y: 166, distance: 204.5
click at [366, 176] on textarea "Nous souhaitons dormir dans la même chambre et avoir une facture par personne a…" at bounding box center [551, 192] width 371 height 33
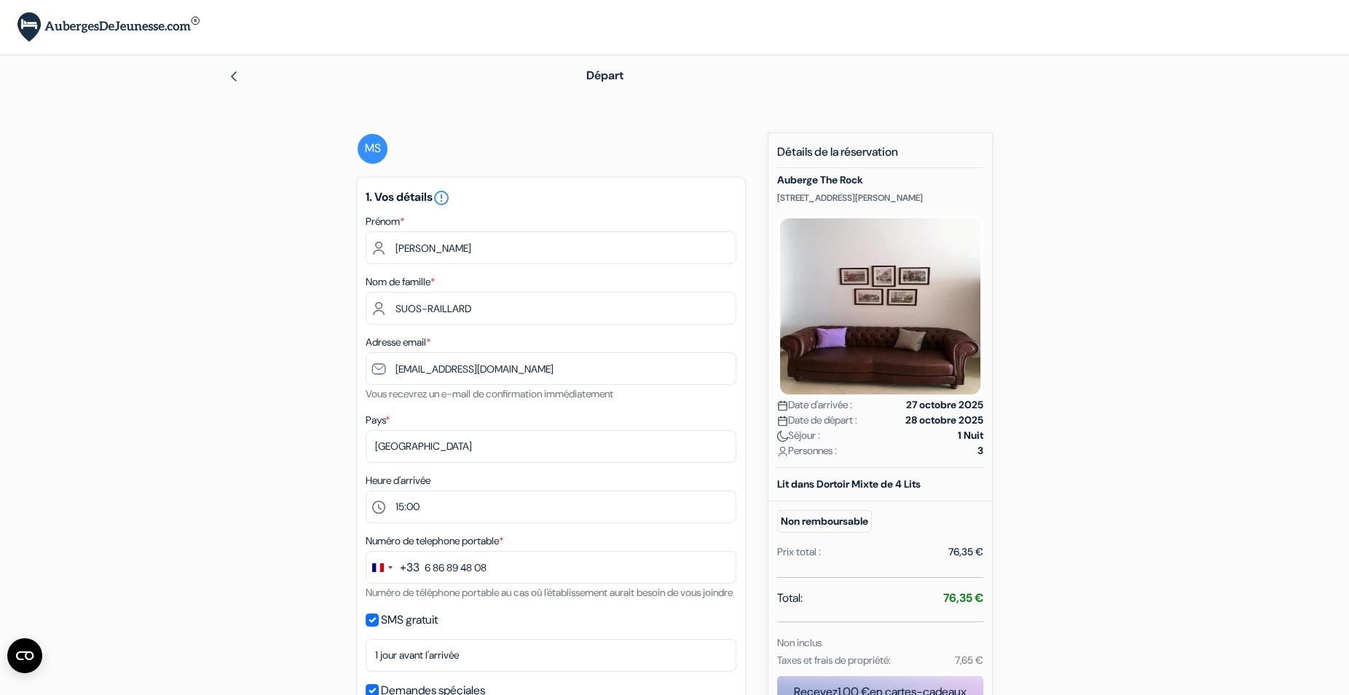
click at [374, 149] on div "MS" at bounding box center [372, 149] width 33 height 33
click at [230, 70] on link at bounding box center [234, 75] width 12 height 15
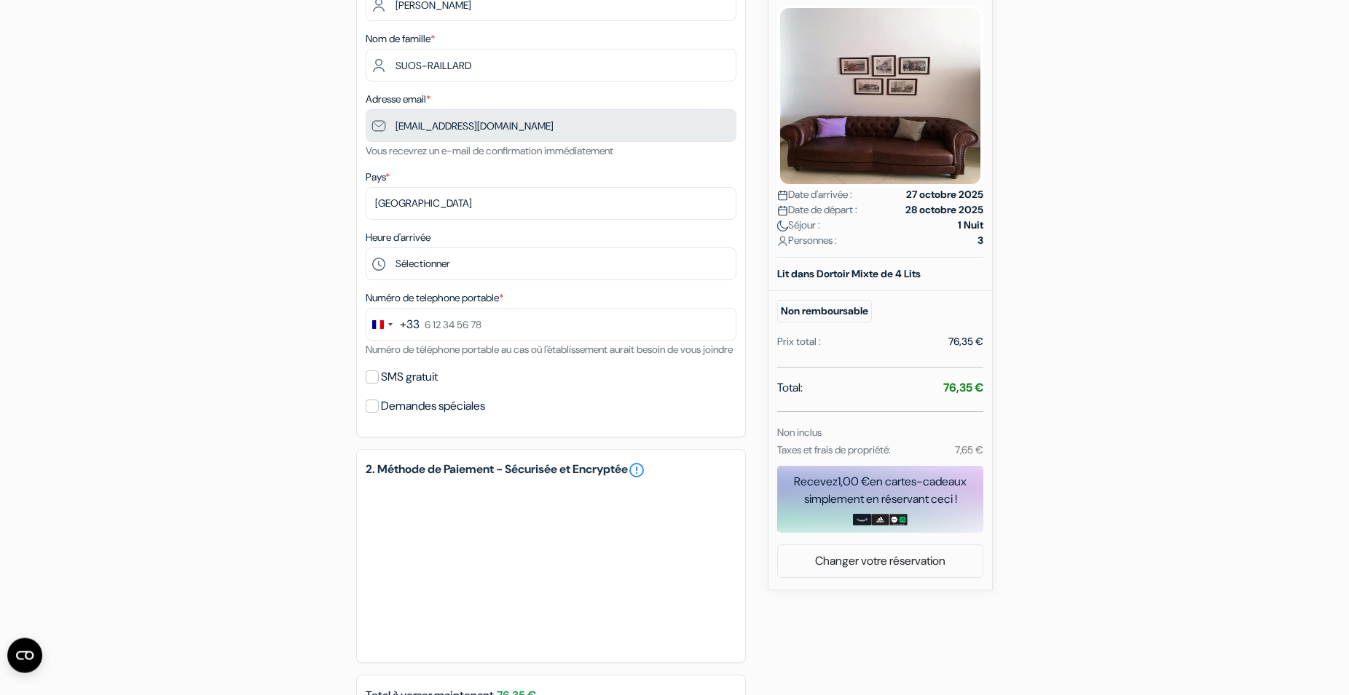
scroll to position [223, 0]
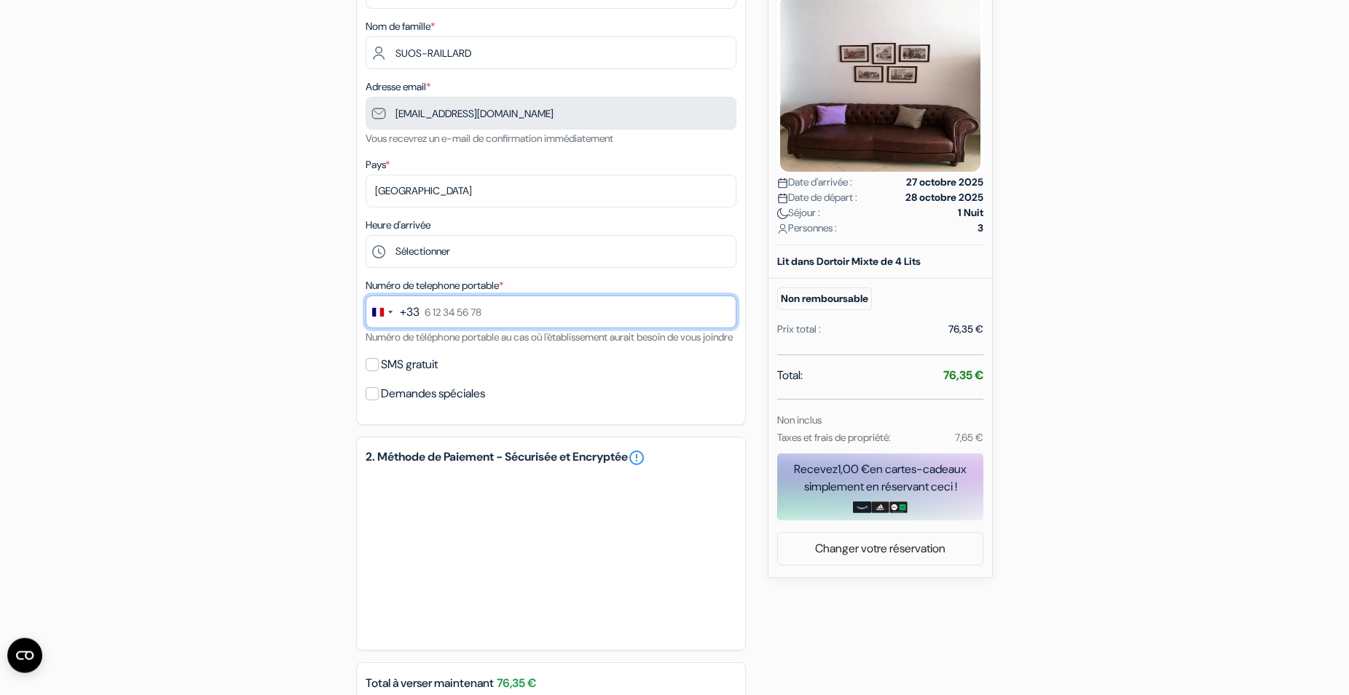
click at [489, 311] on input "text" at bounding box center [551, 312] width 371 height 33
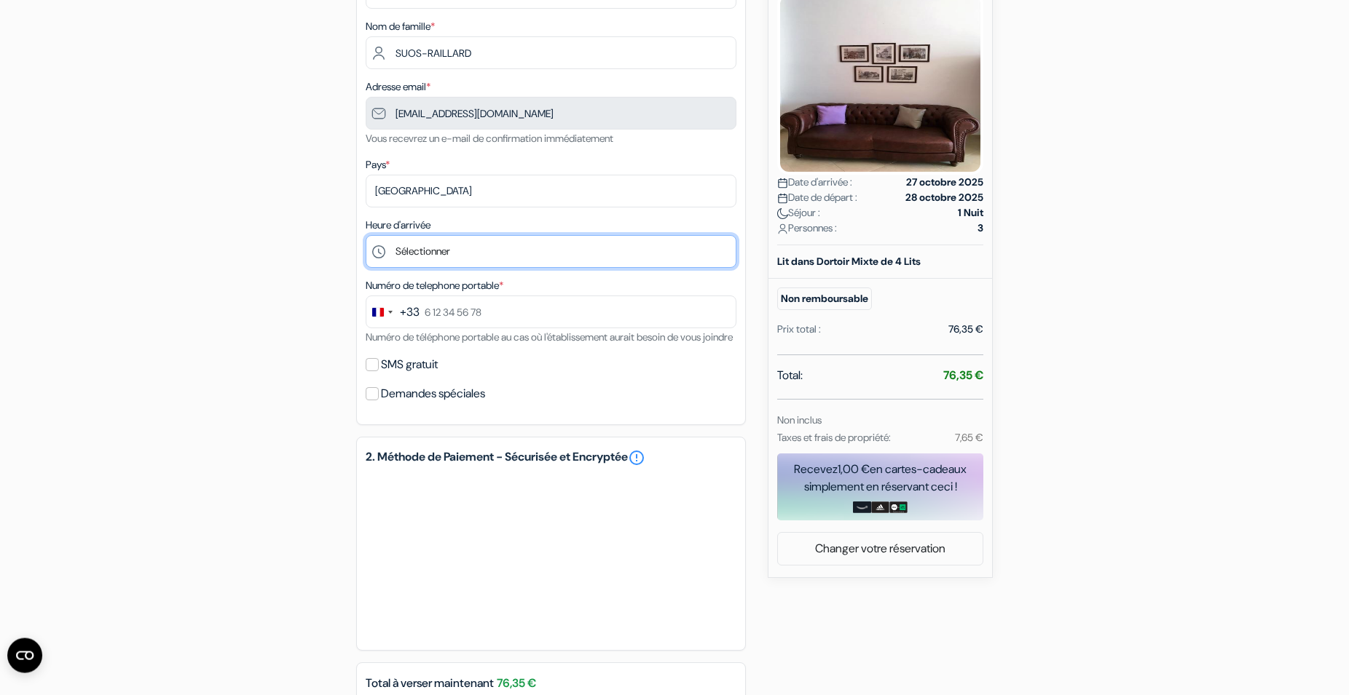
select select "15"
click option "15:00" at bounding box center [0, 0] width 0 height 0
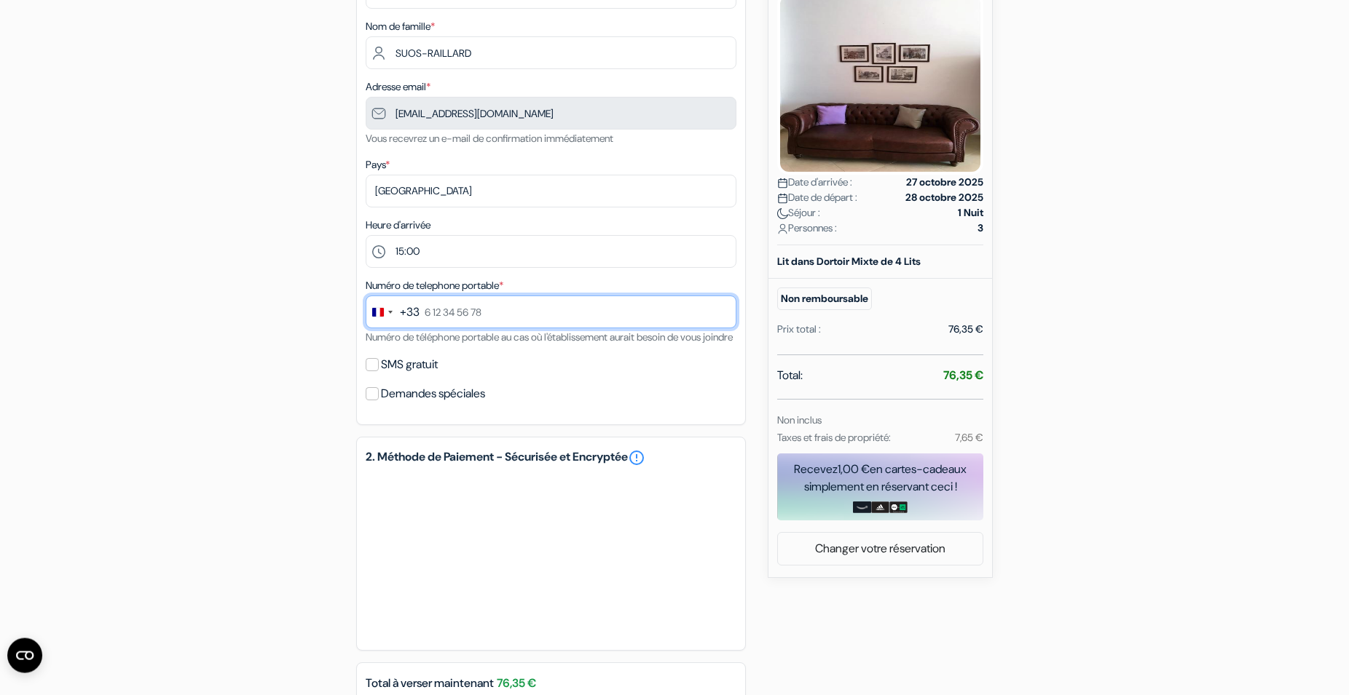
click at [455, 315] on input "text" at bounding box center [551, 312] width 371 height 33
type input "6 86 89 48 08"
click at [369, 371] on input "SMS gratuit" at bounding box center [372, 364] width 13 height 13
checkbox input "true"
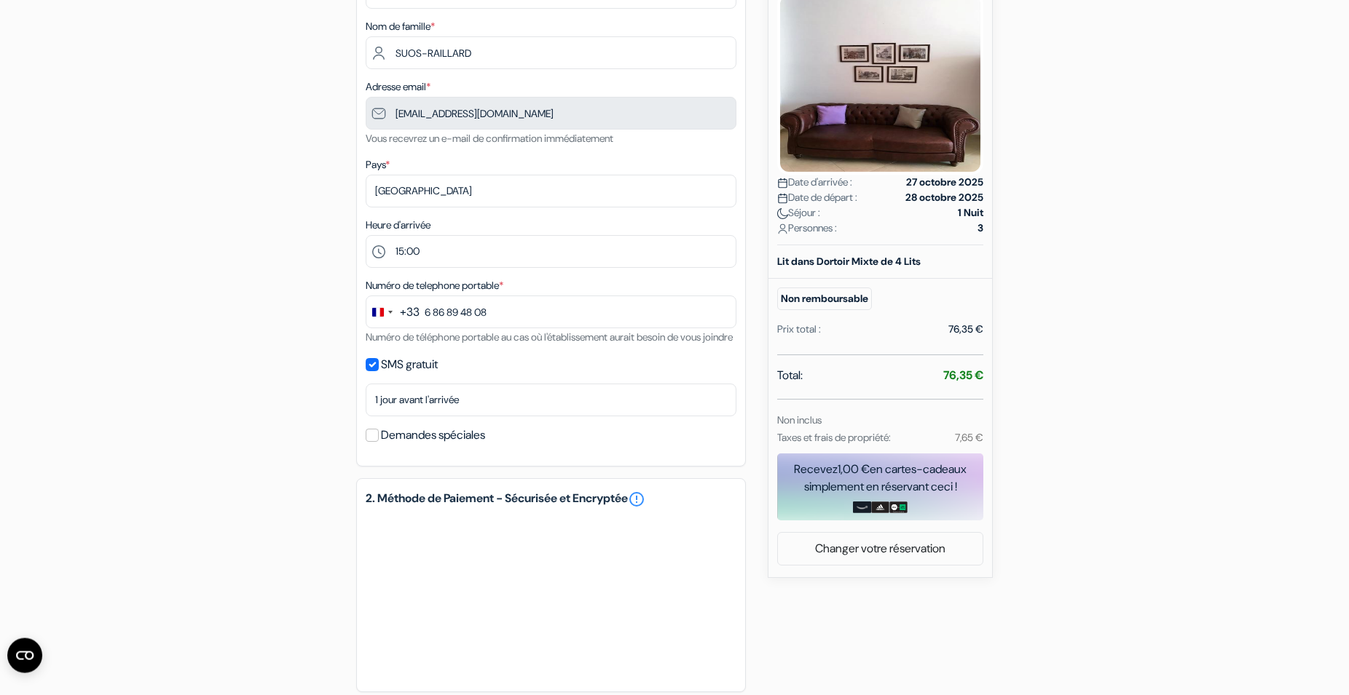
scroll to position [411, 0]
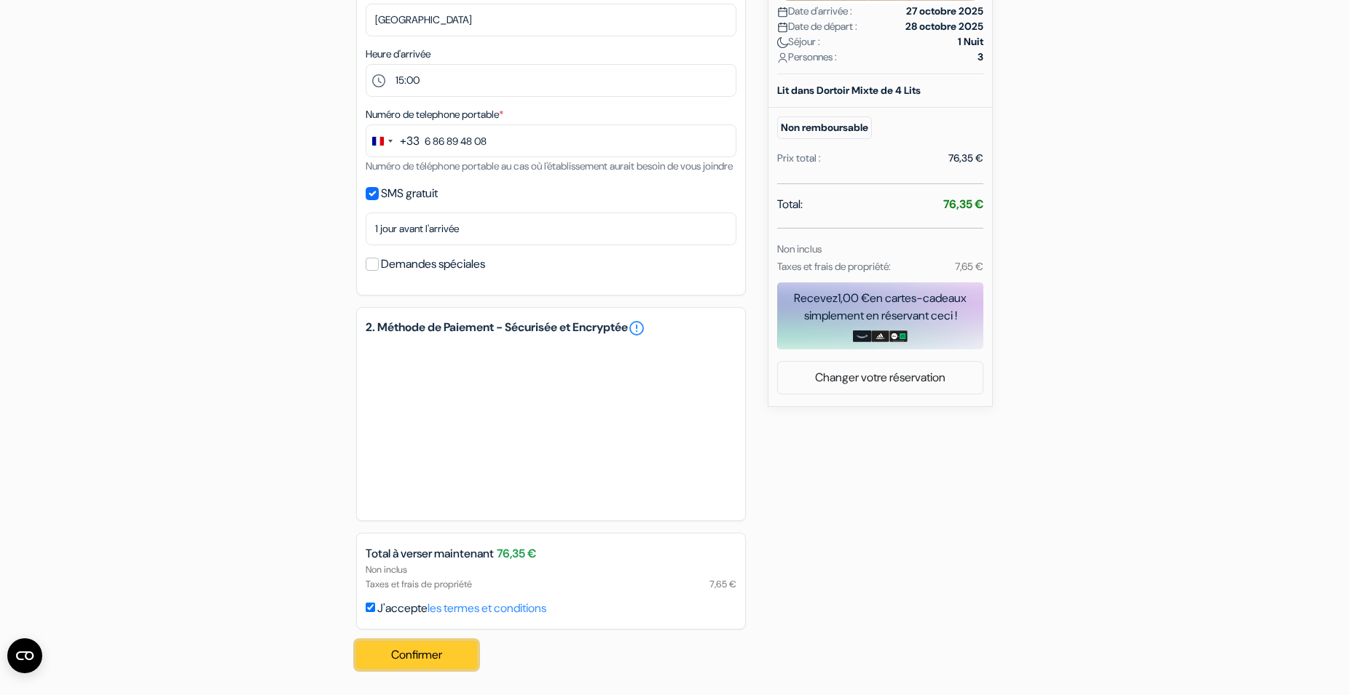
click at [422, 653] on button "Confirmer Loading..." at bounding box center [416, 656] width 121 height 28
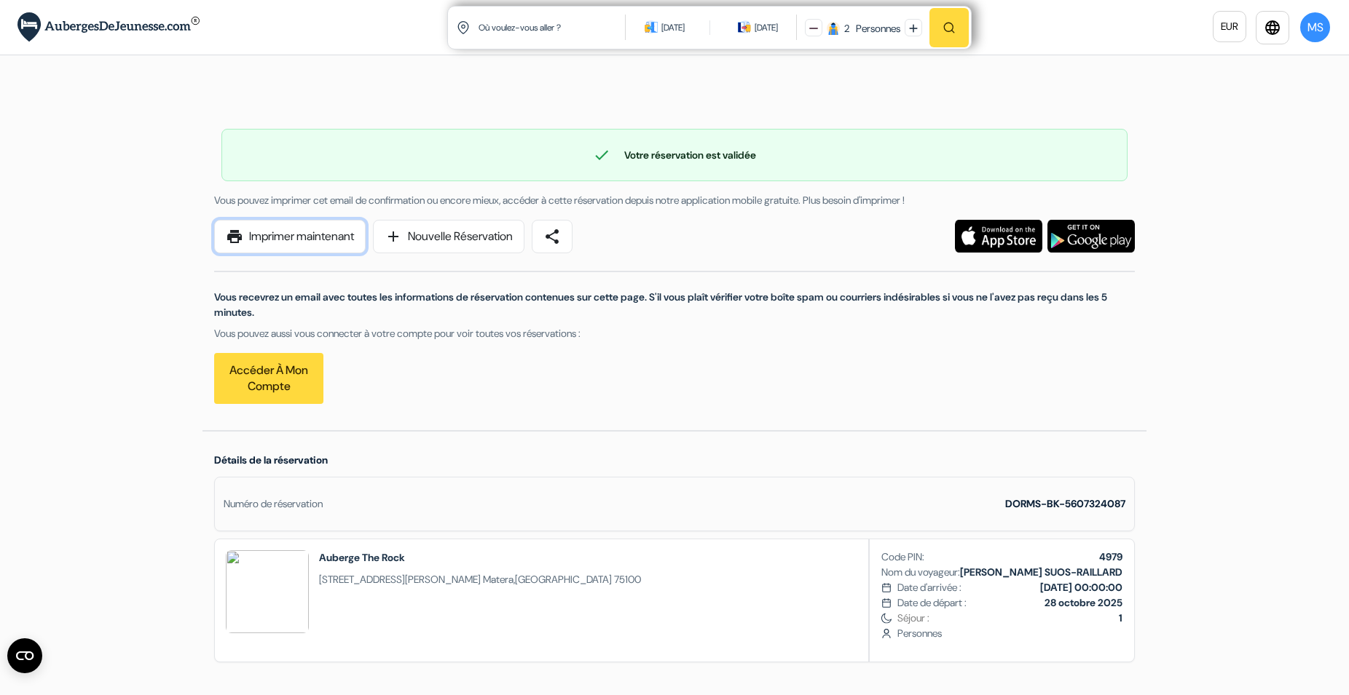
click at [330, 232] on link "print Imprimer maintenant" at bounding box center [289, 237] width 151 height 34
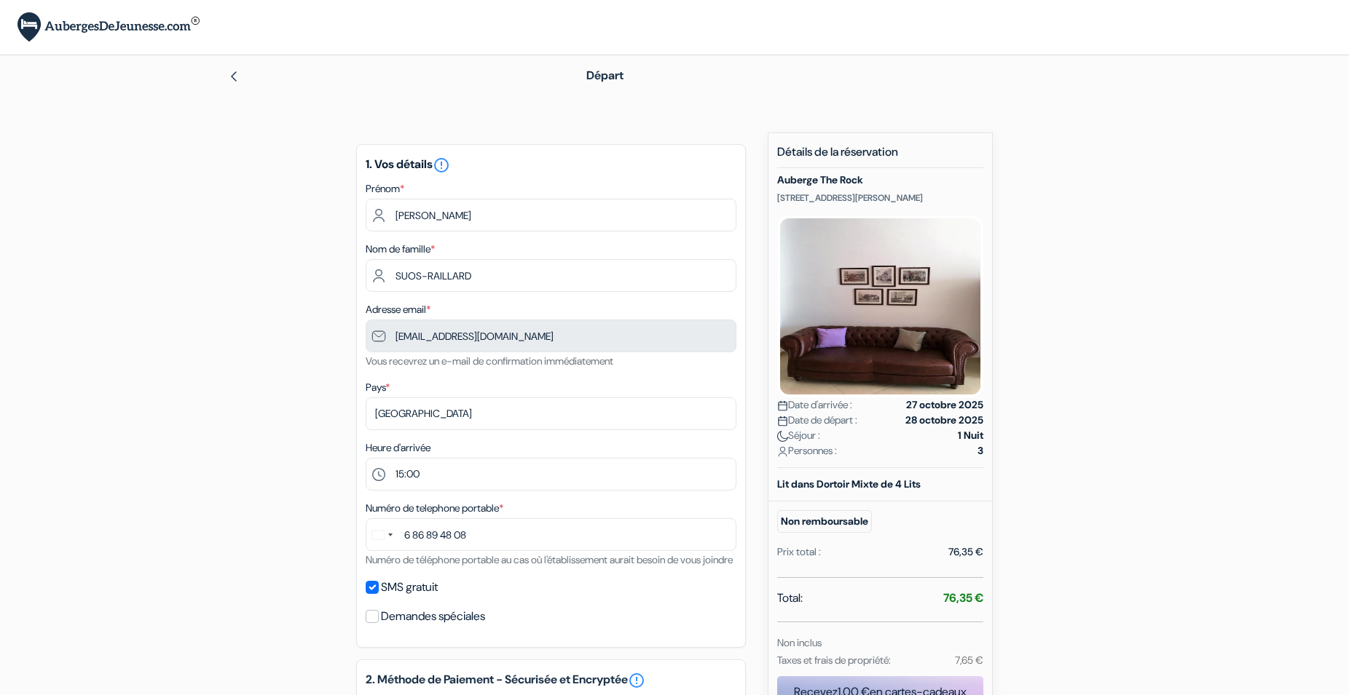
select select "15"
